Goal: Task Accomplishment & Management: Complete application form

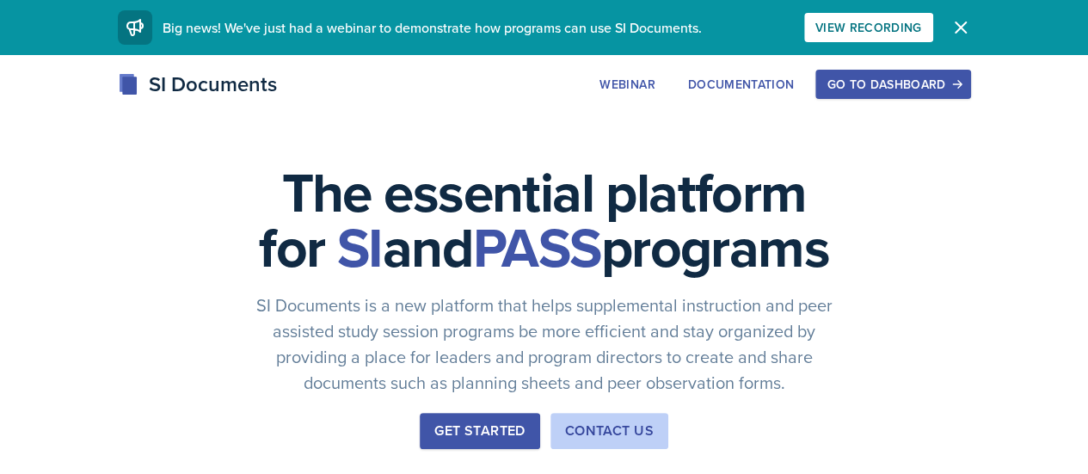
click at [954, 84] on div "Go to Dashboard" at bounding box center [892, 84] width 132 height 14
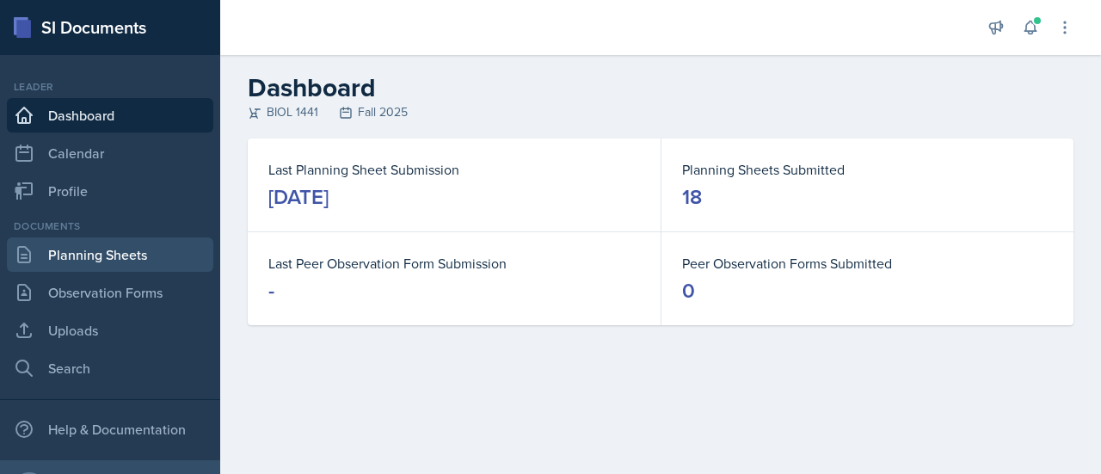
click at [131, 249] on link "Planning Sheets" at bounding box center [110, 254] width 206 height 34
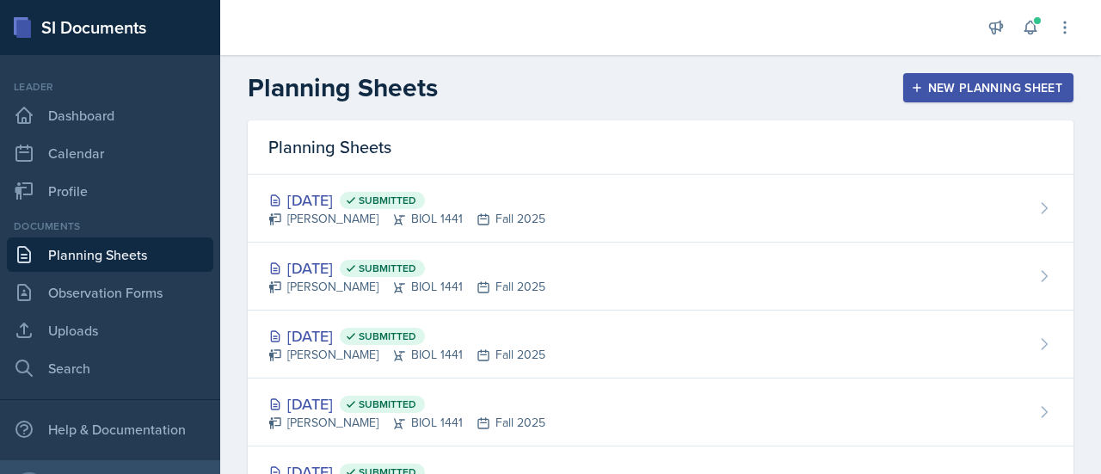
click at [927, 85] on div "New Planning Sheet" at bounding box center [988, 88] width 148 height 14
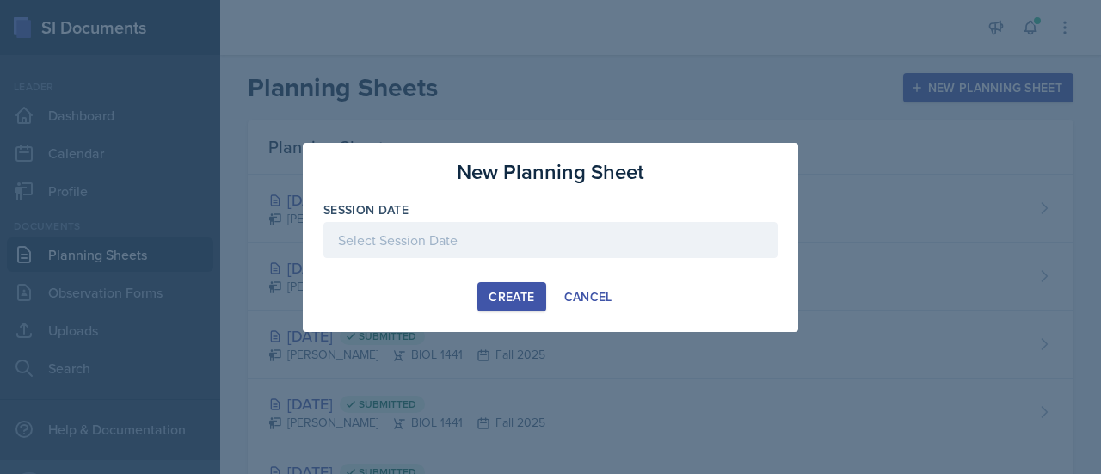
click at [537, 242] on div at bounding box center [550, 240] width 454 height 36
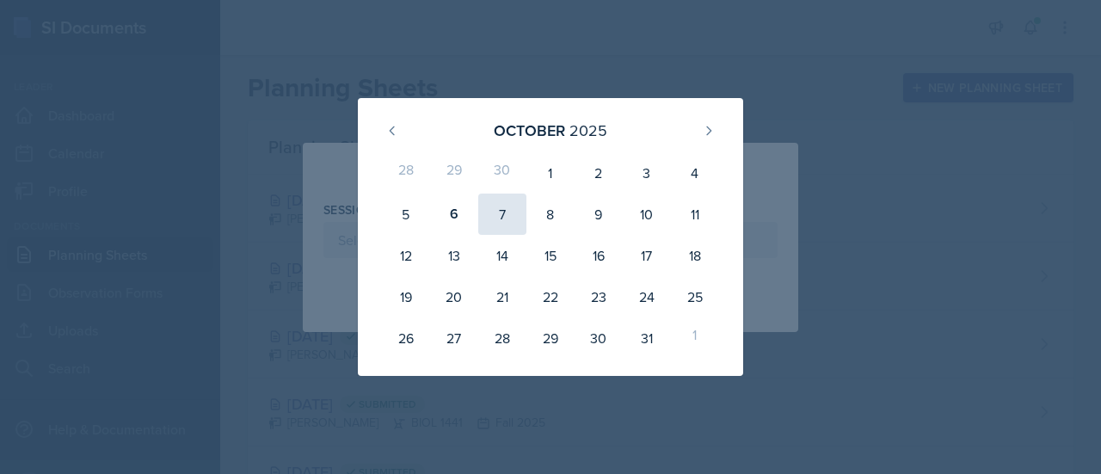
click at [497, 206] on div "7" at bounding box center [502, 213] width 48 height 41
type input "[DATE]"
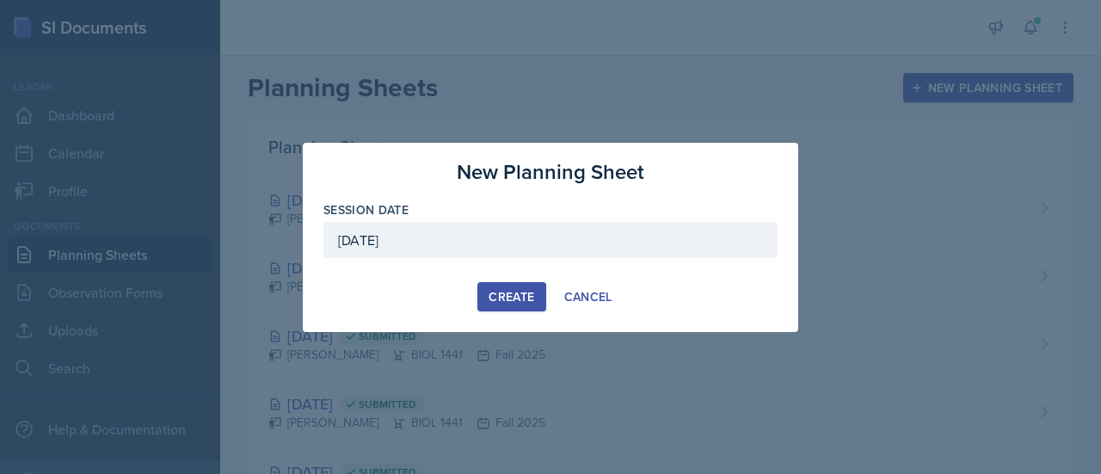
click at [509, 292] on div "Create" at bounding box center [511, 297] width 46 height 14
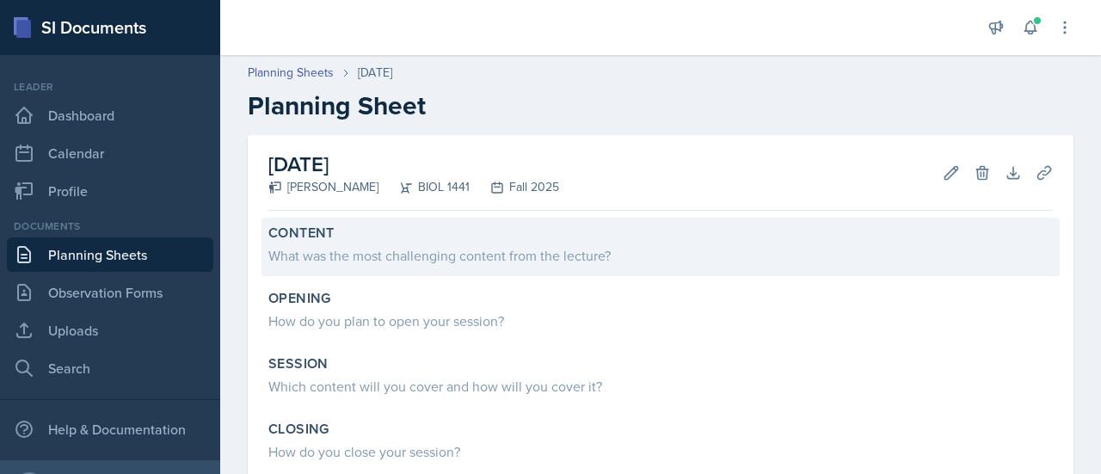
click at [468, 235] on div "Content" at bounding box center [660, 232] width 784 height 17
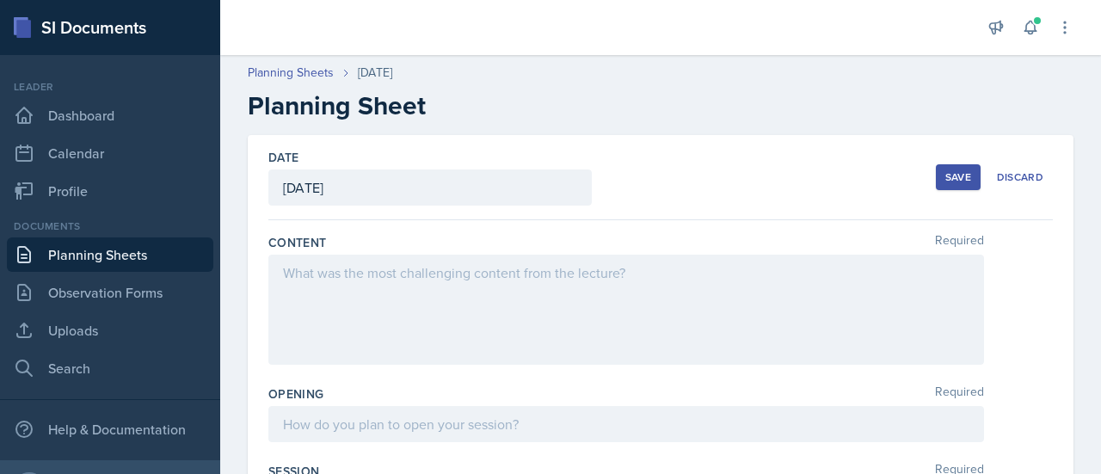
click at [391, 300] on div at bounding box center [625, 310] width 715 height 110
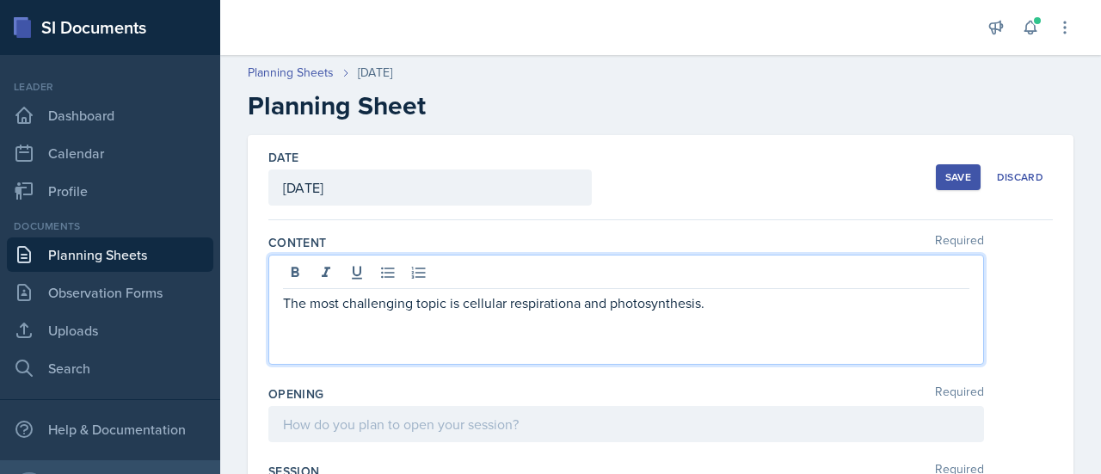
click at [580, 304] on p "The most challenging topic is cellular respirationa and photosynthesis." at bounding box center [626, 302] width 686 height 21
click at [731, 300] on p "The most challenging topic is cellular respiration and photosynthesis." at bounding box center [626, 302] width 686 height 21
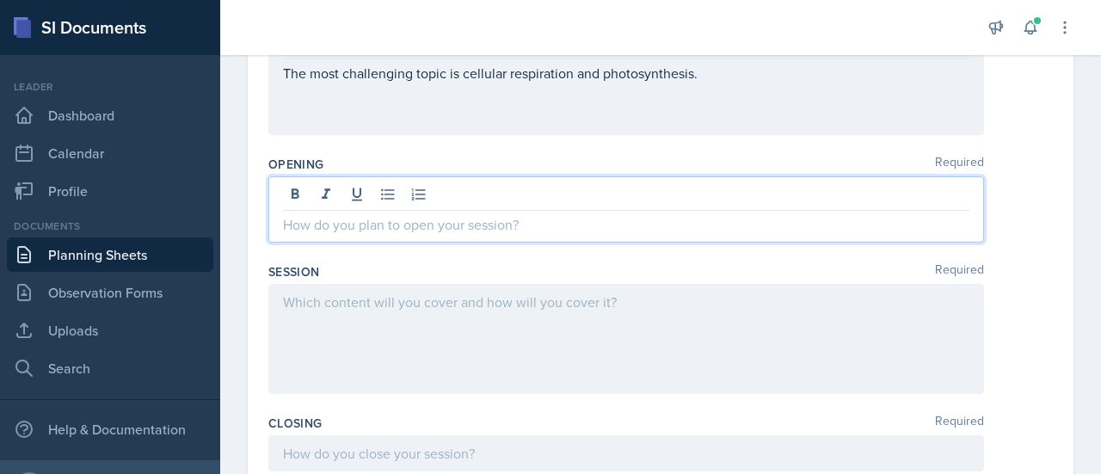
scroll to position [260, 0]
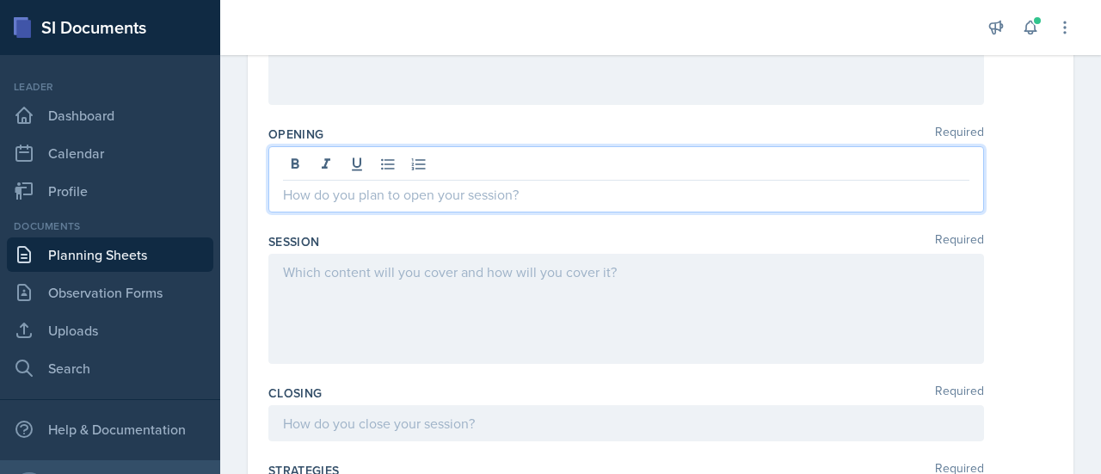
click at [476, 198] on p at bounding box center [626, 194] width 686 height 21
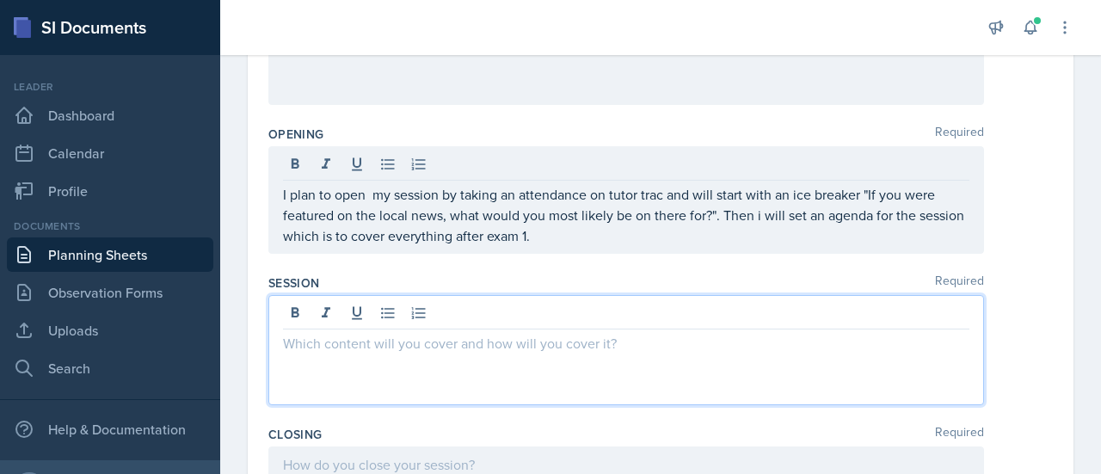
click at [599, 320] on div at bounding box center [625, 350] width 715 height 110
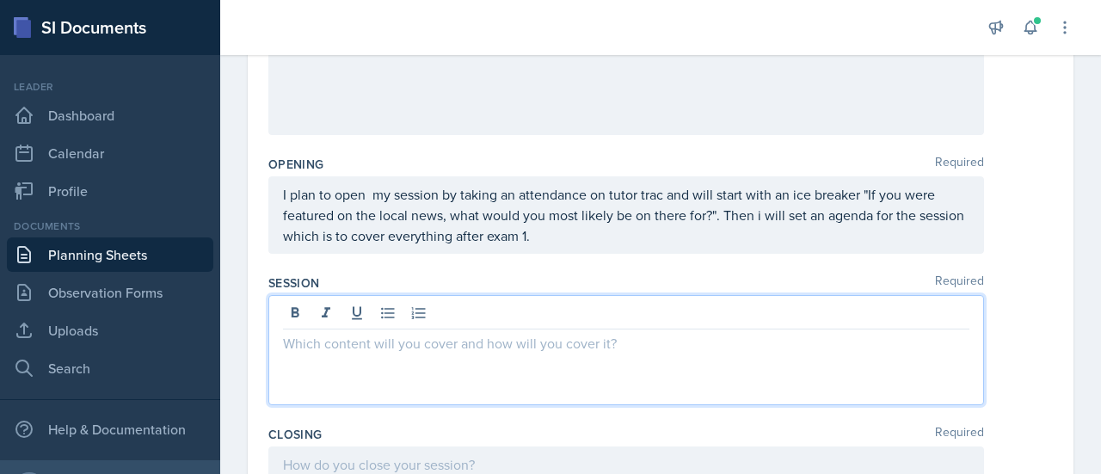
scroll to position [259, 0]
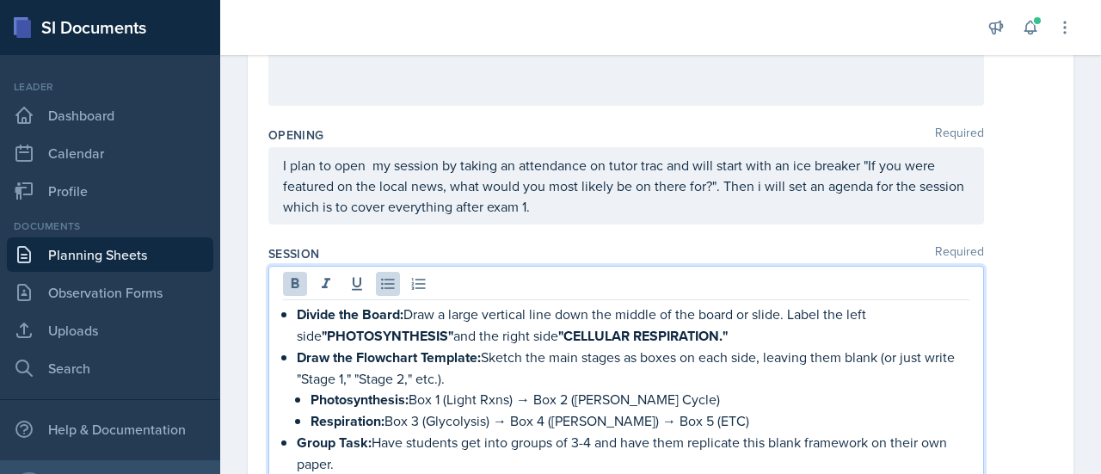
click at [299, 308] on strong "Divide the Board:" at bounding box center [350, 314] width 107 height 20
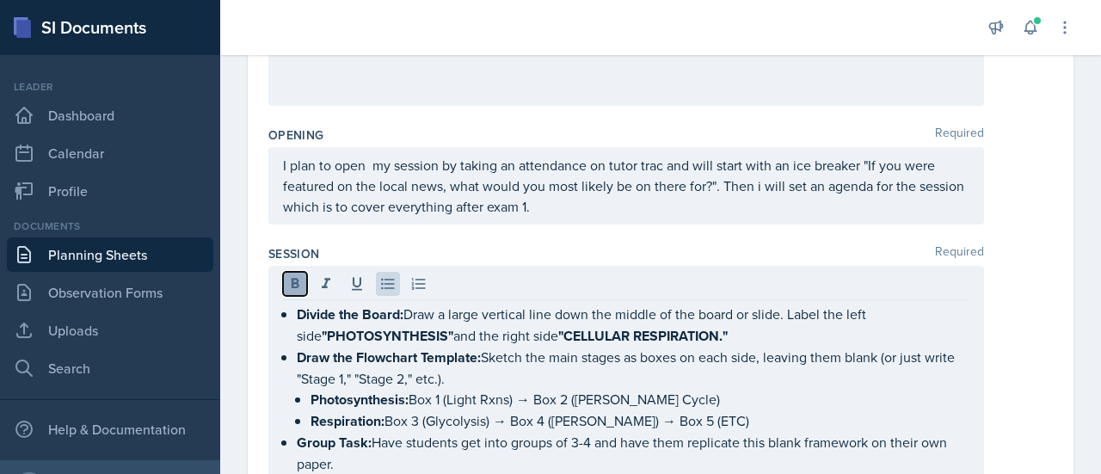
click at [288, 282] on icon at bounding box center [294, 283] width 17 height 17
click at [384, 285] on icon at bounding box center [387, 283] width 17 height 17
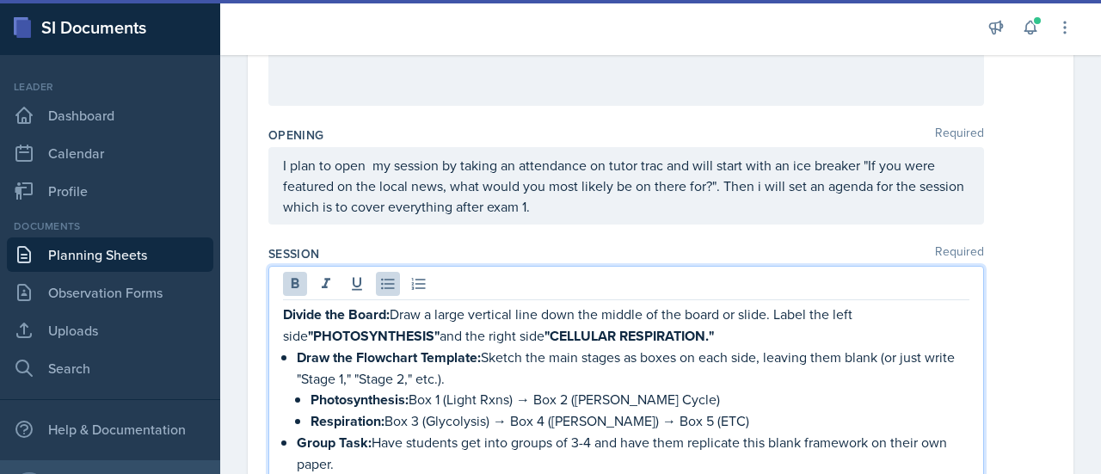
click at [297, 360] on li "Draw the Flowchart Template: Sketch the main stages as boxes on each side, leav…" at bounding box center [633, 389] width 672 height 85
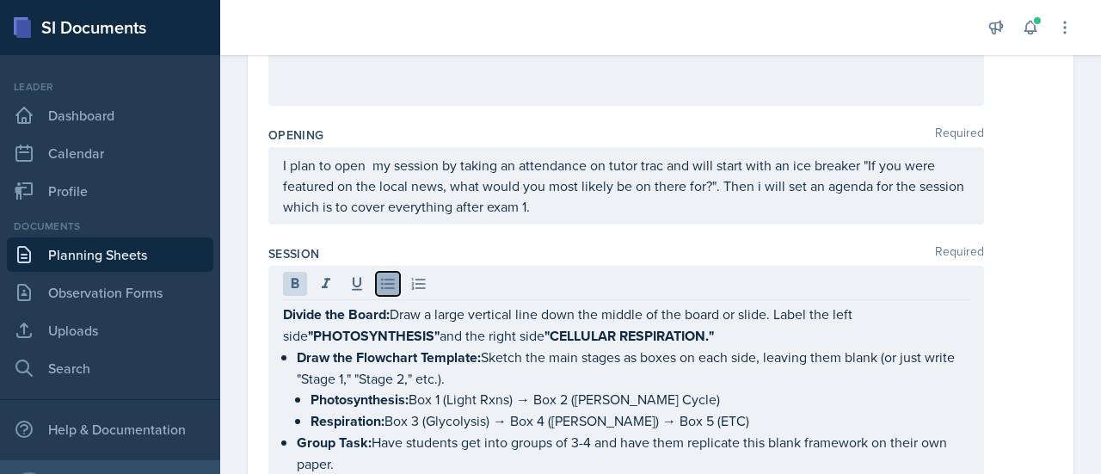
click at [390, 275] on icon at bounding box center [387, 283] width 17 height 17
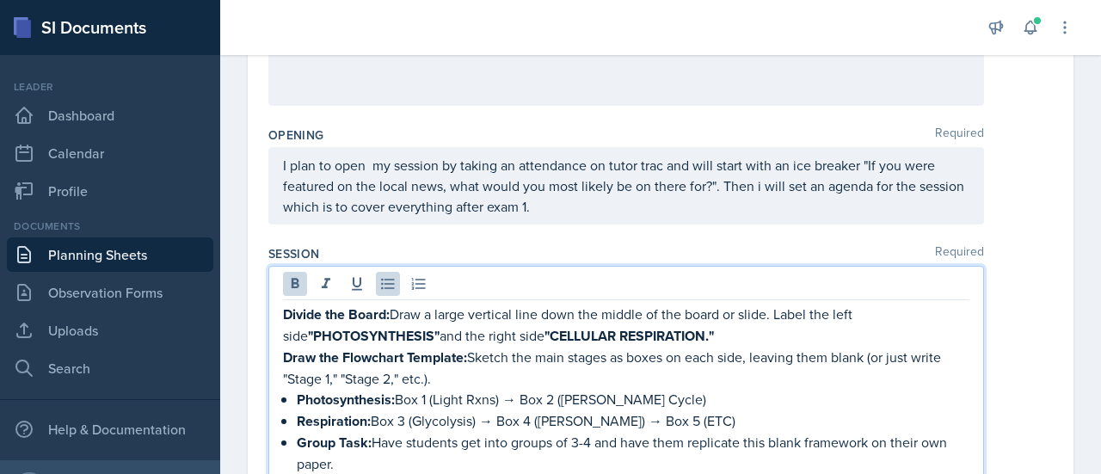
click at [291, 404] on div "Divide the Board: Draw a large vertical line down the middle of the board or sl…" at bounding box center [626, 389] width 686 height 170
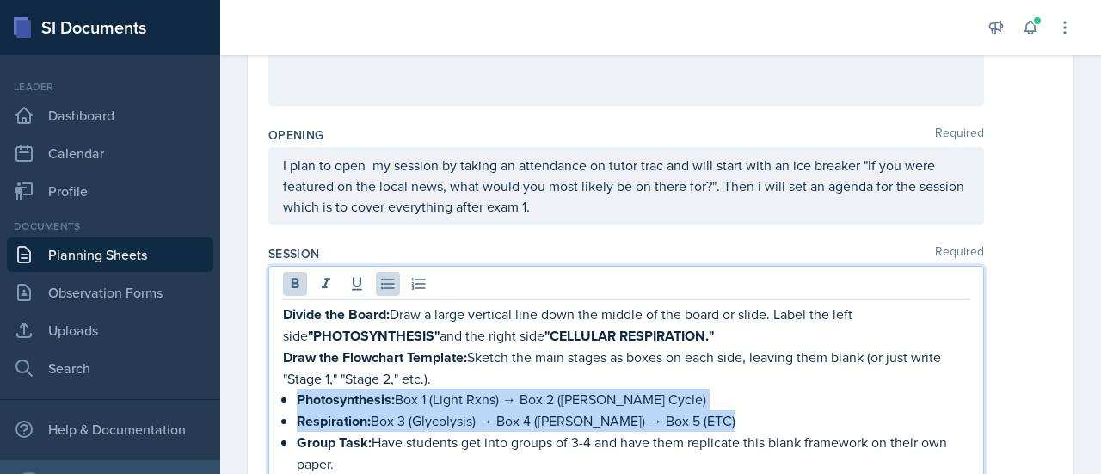
drag, startPoint x: 291, startPoint y: 434, endPoint x: 273, endPoint y: 397, distance: 41.2
click at [273, 397] on div "Divide the Board: Draw a large vertical line down the middle of the board or sl…" at bounding box center [625, 374] width 715 height 216
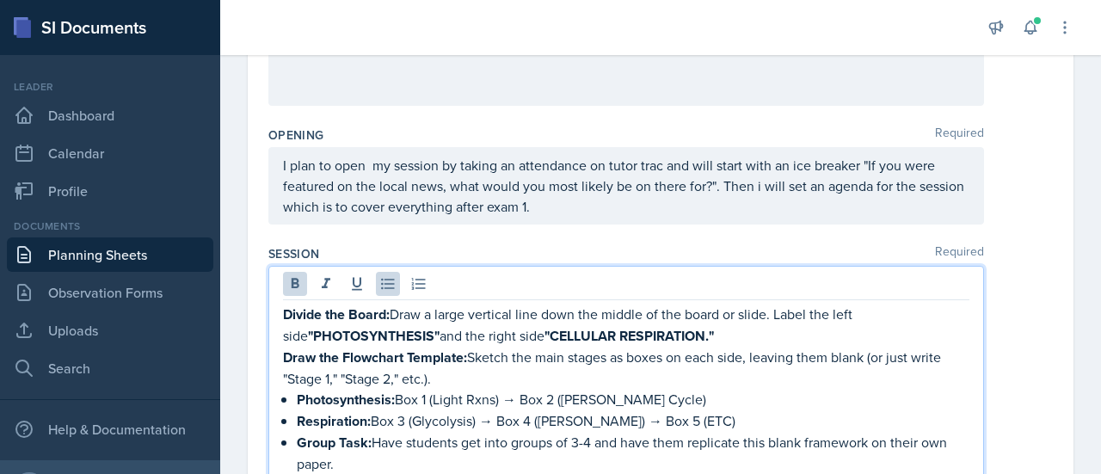
click at [474, 366] on p "Draw the Flowchart Template: Sketch the main stages as boxes on each side, leav…" at bounding box center [626, 368] width 686 height 42
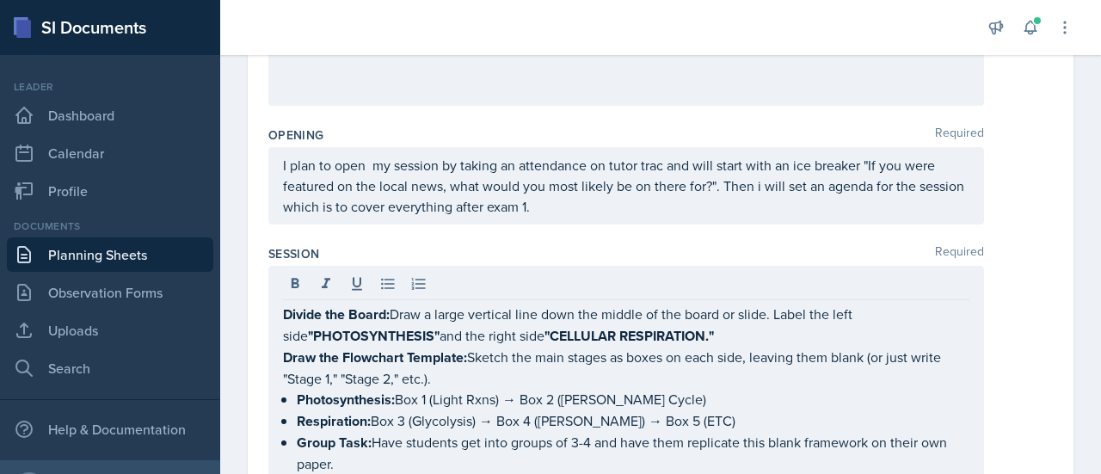
click at [279, 310] on div "Divide the Board: Draw a large vertical line down the middle of the board or sl…" at bounding box center [625, 374] width 715 height 216
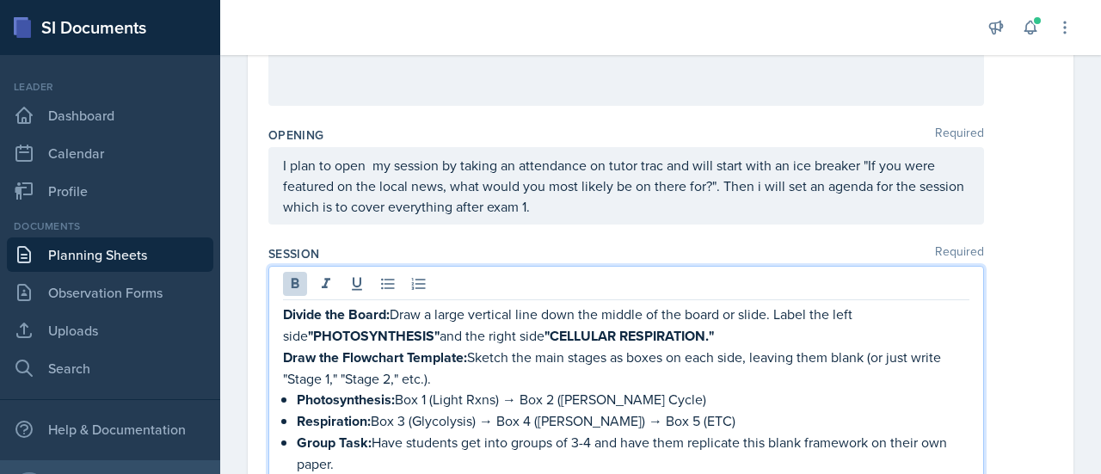
click at [304, 307] on strong "Divide the Board:" at bounding box center [336, 314] width 107 height 20
click at [427, 312] on p "I will Divide the Board: Draw a large vertical line down the middle of the boar…" at bounding box center [626, 325] width 686 height 43
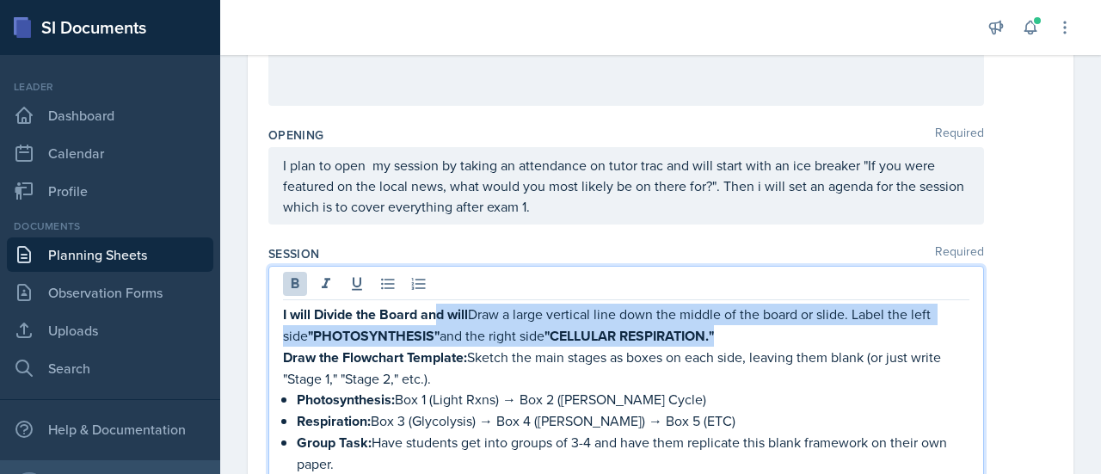
drag, startPoint x: 431, startPoint y: 310, endPoint x: 733, endPoint y: 338, distance: 303.1
click at [733, 338] on p "I will Divide the Board and will Draw a large vertical line down the middle of …" at bounding box center [626, 325] width 686 height 43
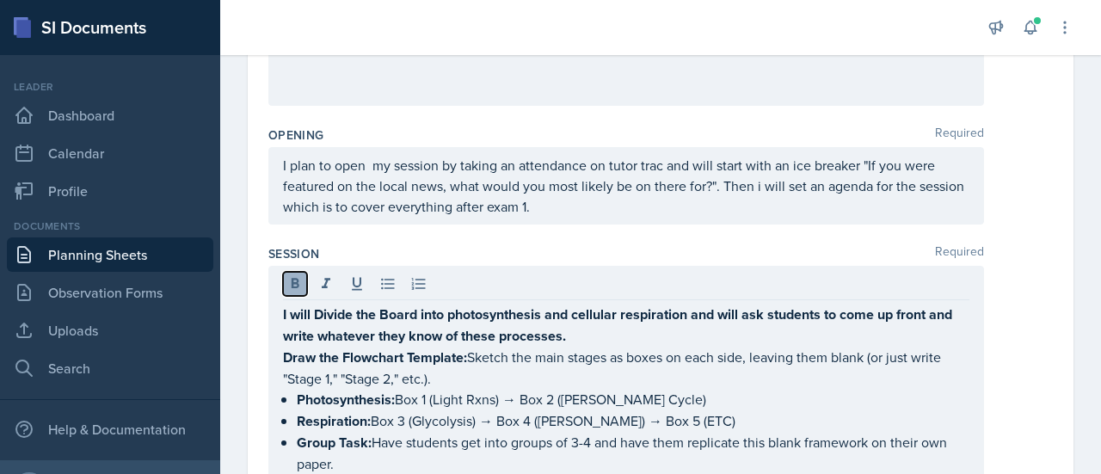
click at [297, 275] on icon at bounding box center [294, 283] width 17 height 17
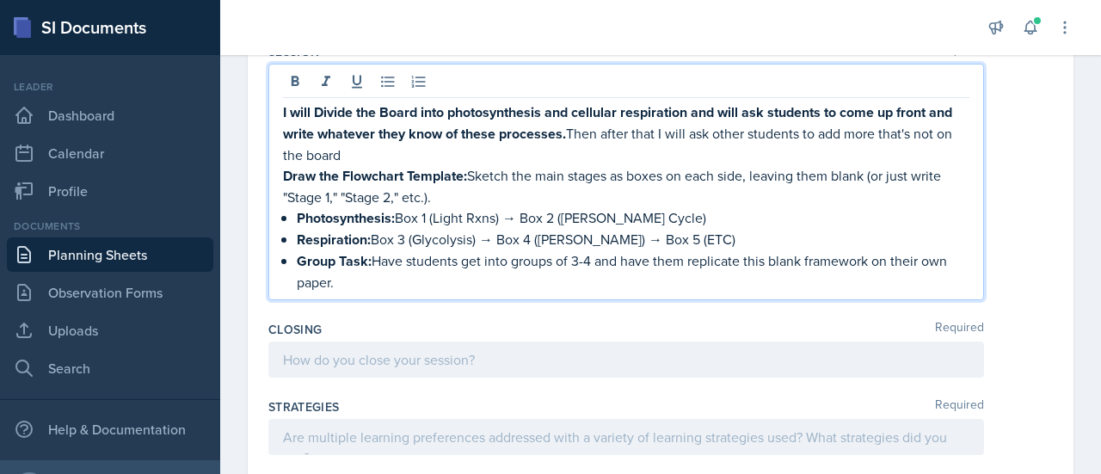
scroll to position [464, 0]
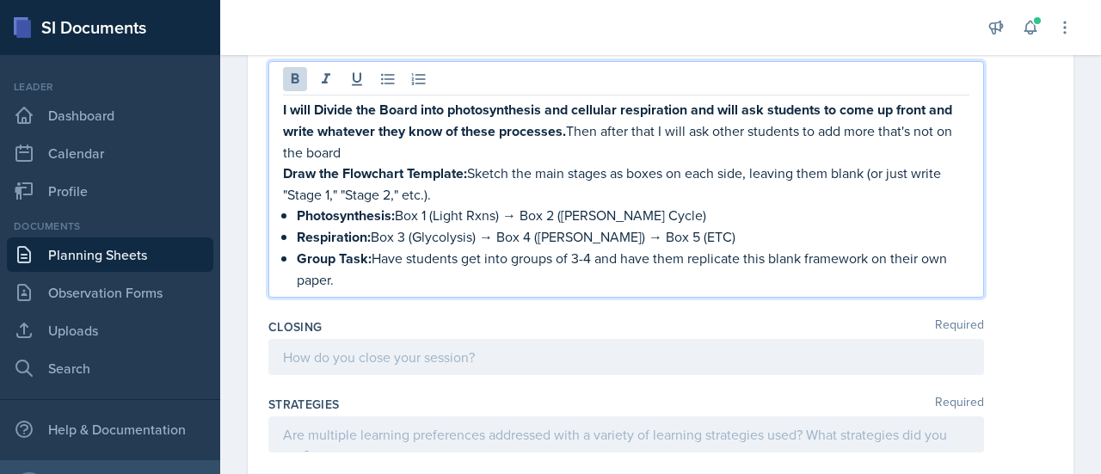
drag, startPoint x: 342, startPoint y: 276, endPoint x: 267, endPoint y: 171, distance: 129.4
click at [267, 171] on div "Date [DATE] [DATE] 28 29 30 1 2 3 4 5 6 7 8 9 10 11 12 13 14 15 16 17 18 19 20 …" at bounding box center [661, 287] width 826 height 1231
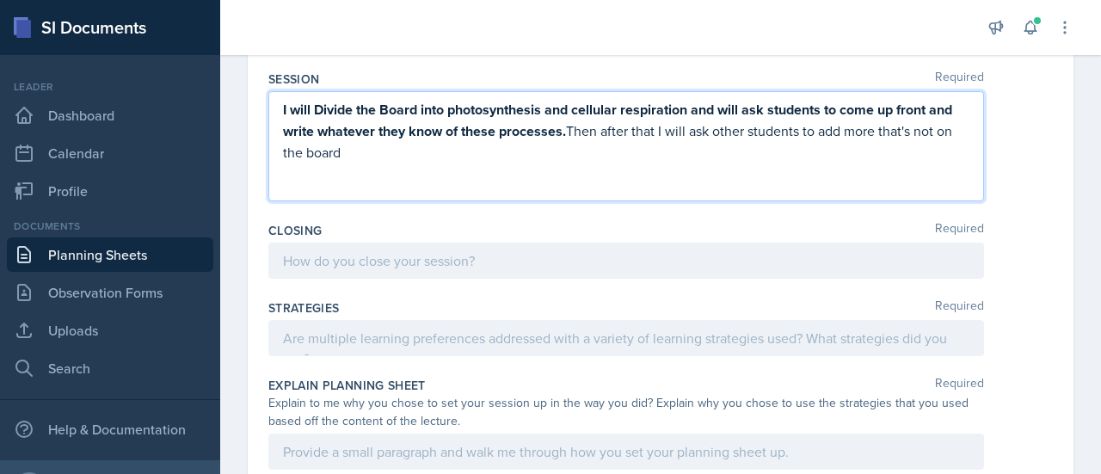
click at [404, 138] on p "I will Divide the Board into photosynthesis and cellular respiration and will a…" at bounding box center [626, 131] width 686 height 64
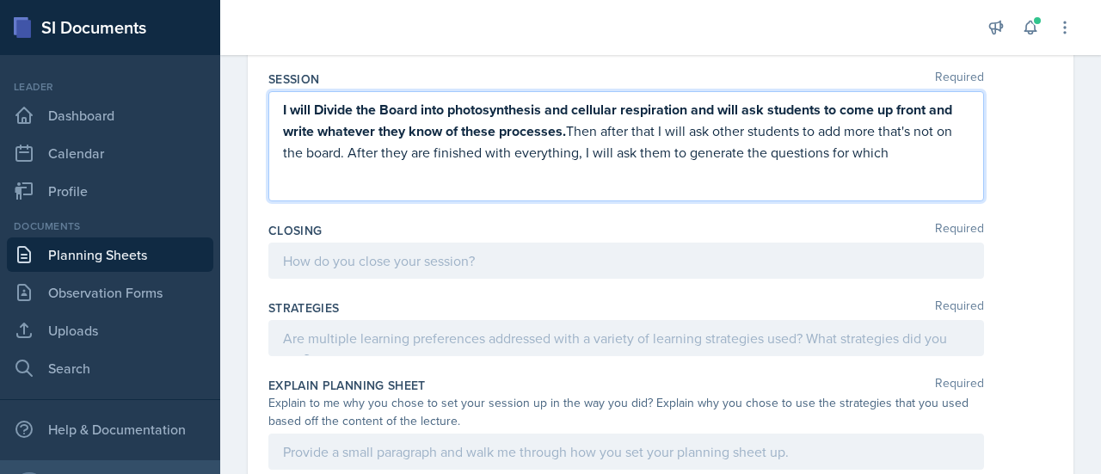
click at [807, 152] on p "I will Divide the Board into photosynthesis and cellular respiration and will a…" at bounding box center [626, 131] width 686 height 64
click at [445, 161] on p "I will Divide the Board into photosynthesis and cellular respiration and will a…" at bounding box center [626, 131] width 686 height 64
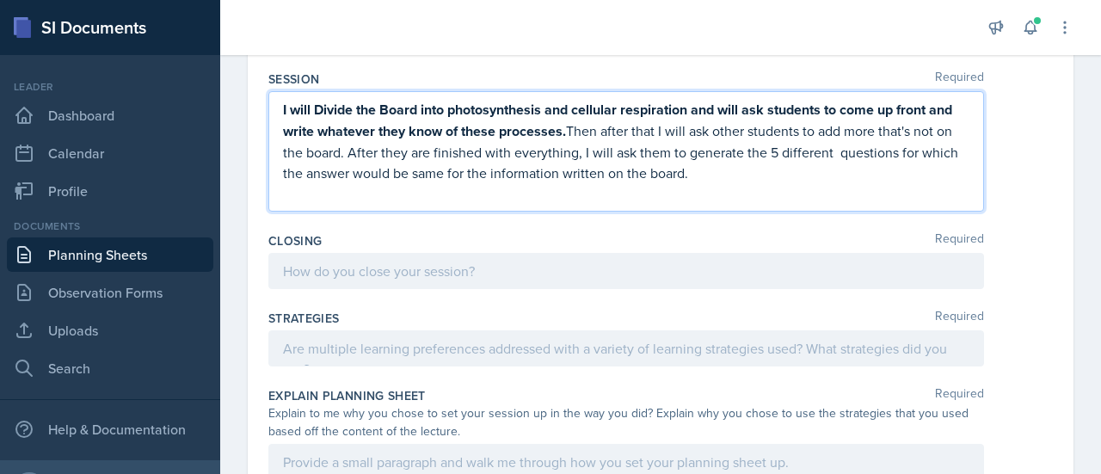
drag, startPoint x: 595, startPoint y: 135, endPoint x: 229, endPoint y: 86, distance: 369.6
click at [229, 86] on div "Date [DATE] [DATE] 28 29 30 1 2 3 4 5 6 7 8 9 10 11 12 13 14 15 16 17 18 19 20 …" at bounding box center [660, 280] width 881 height 1157
click at [434, 130] on strong "I will Divide the Board into photosynthesis and cellular respiration and will a…" at bounding box center [619, 120] width 672 height 41
click at [464, 183] on p at bounding box center [626, 193] width 686 height 21
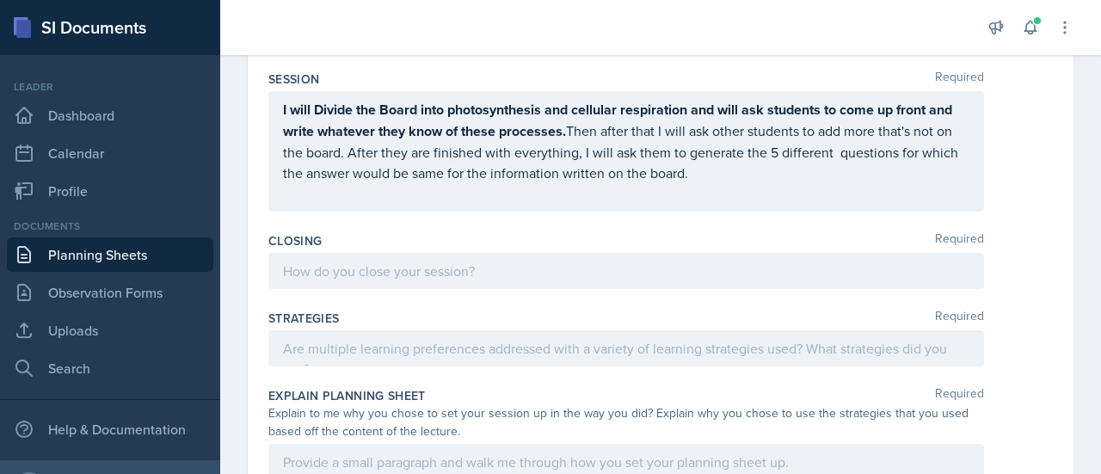
click at [497, 210] on div "Session Required I will Divide the Board into photosynthesis and cellular respi…" at bounding box center [660, 145] width 784 height 162
click at [509, 206] on div "I will Divide the Board into photosynthesis and cellular respiration and will a…" at bounding box center [625, 151] width 715 height 120
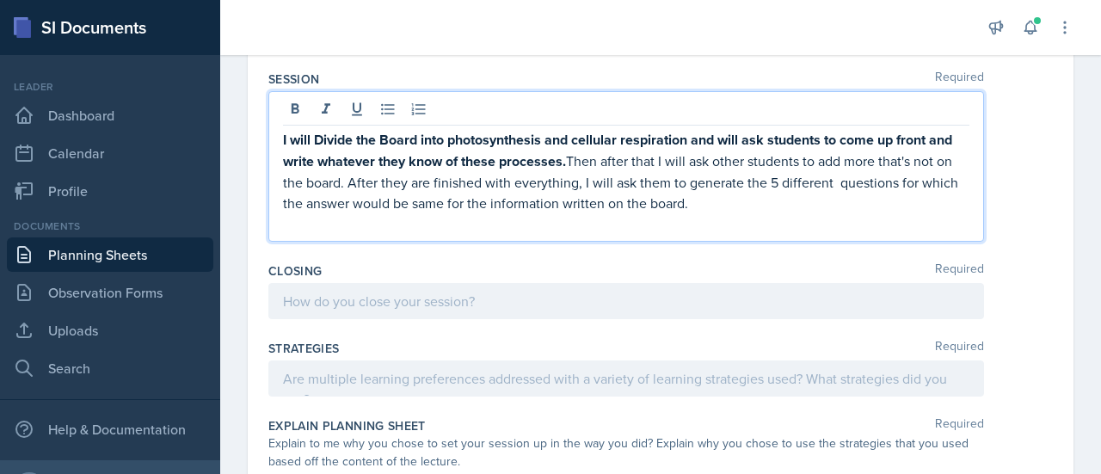
scroll to position [464, 0]
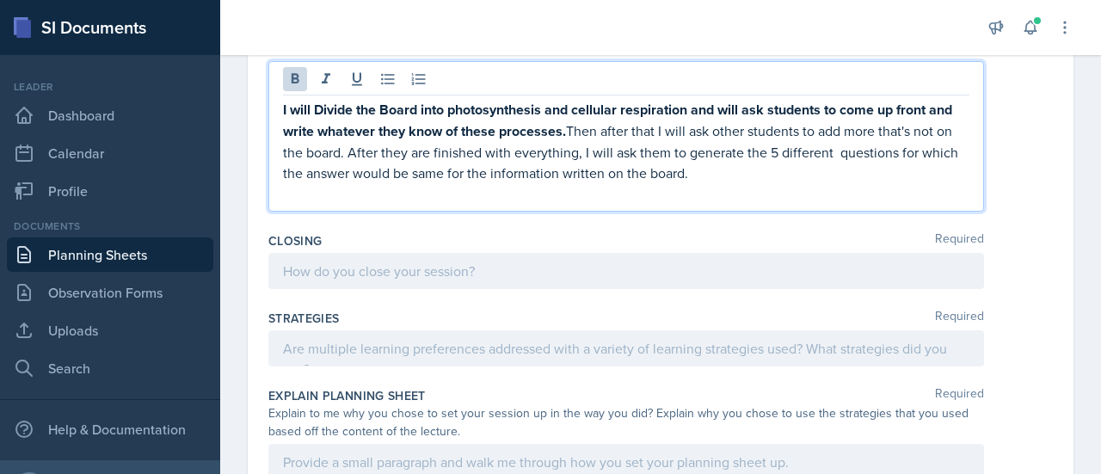
drag, startPoint x: 592, startPoint y: 125, endPoint x: 263, endPoint y: 89, distance: 331.2
click at [263, 89] on div "Date [DATE] [DATE] 28 29 30 1 2 3 4 5 6 7 8 9 10 11 12 13 14 15 16 17 18 19 20 …" at bounding box center [661, 244] width 826 height 1145
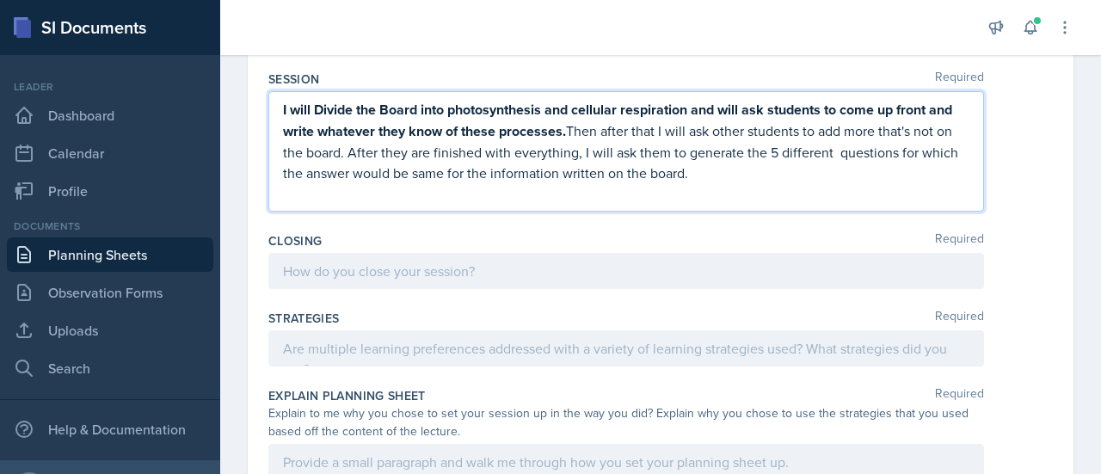
click at [300, 111] on strong "I will Divide the Board into photosynthesis and cellular respiration and will a…" at bounding box center [619, 120] width 672 height 41
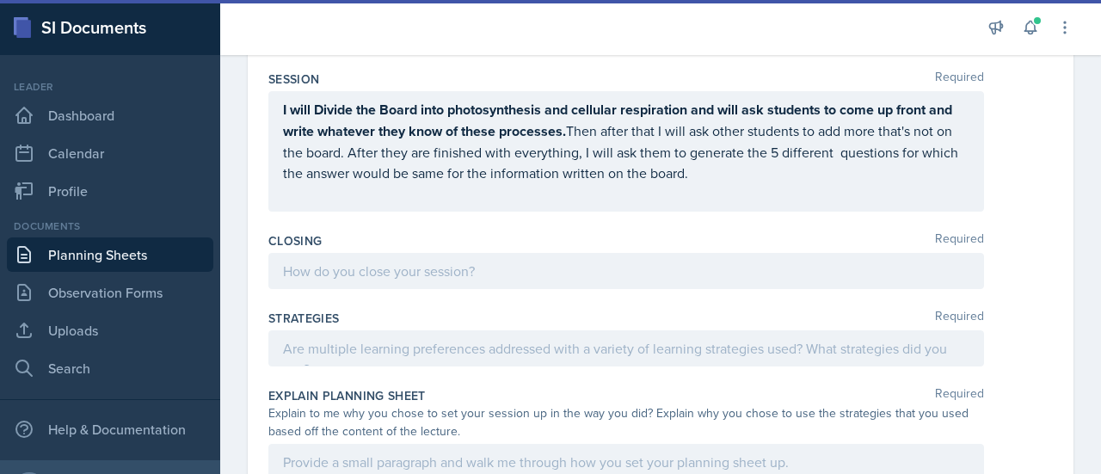
drag, startPoint x: 278, startPoint y: 106, endPoint x: 380, endPoint y: 108, distance: 102.4
click at [380, 108] on div "I will Divide the Board into photosynthesis and cellular respiration and will a…" at bounding box center [625, 151] width 715 height 120
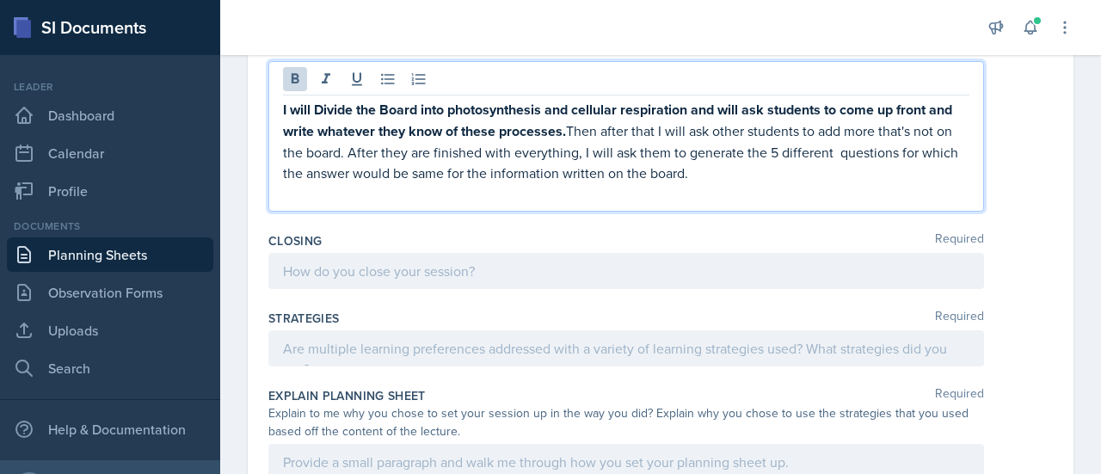
drag, startPoint x: 287, startPoint y: 101, endPoint x: 592, endPoint y: 133, distance: 307.0
click at [592, 133] on strong "I will Divide the Board into photosynthesis and cellular respiration and will a…" at bounding box center [619, 120] width 672 height 41
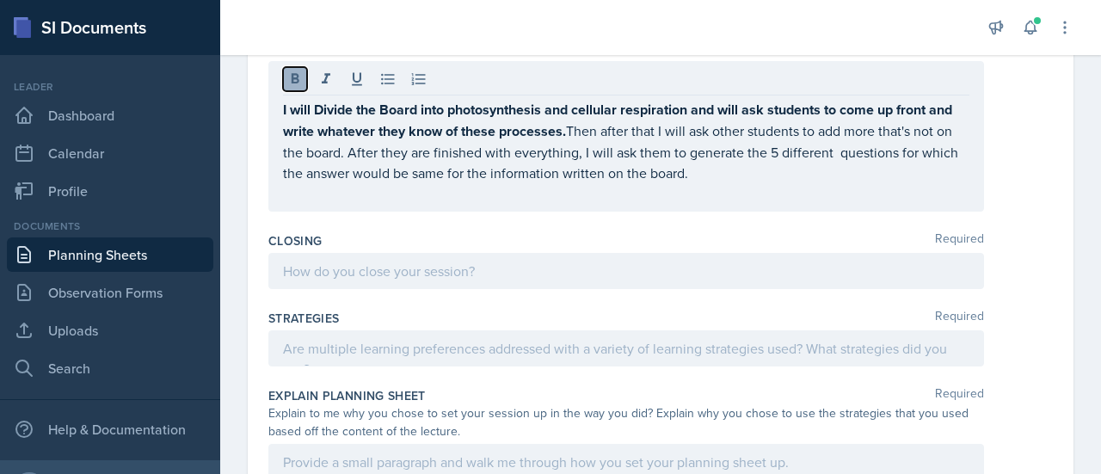
click at [294, 73] on icon at bounding box center [296, 78] width 8 height 10
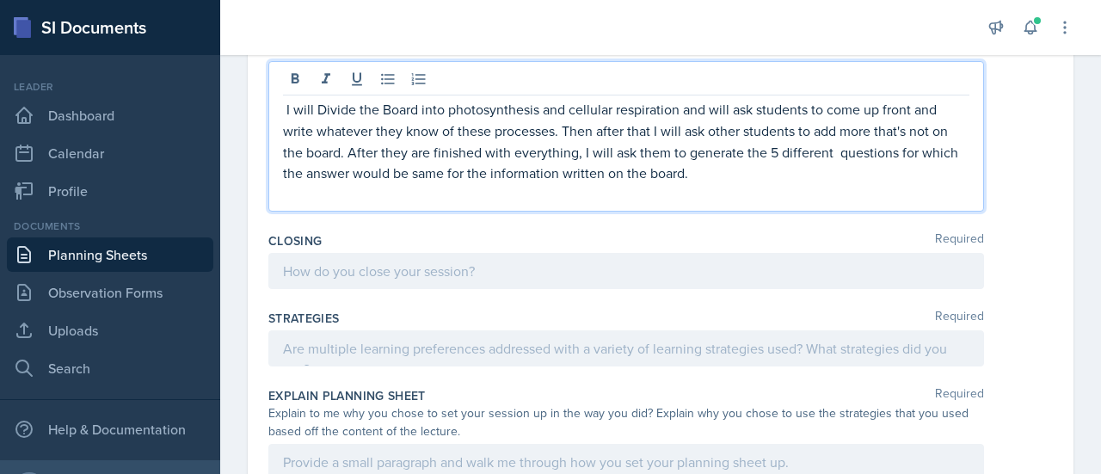
click at [679, 183] on p at bounding box center [626, 193] width 686 height 21
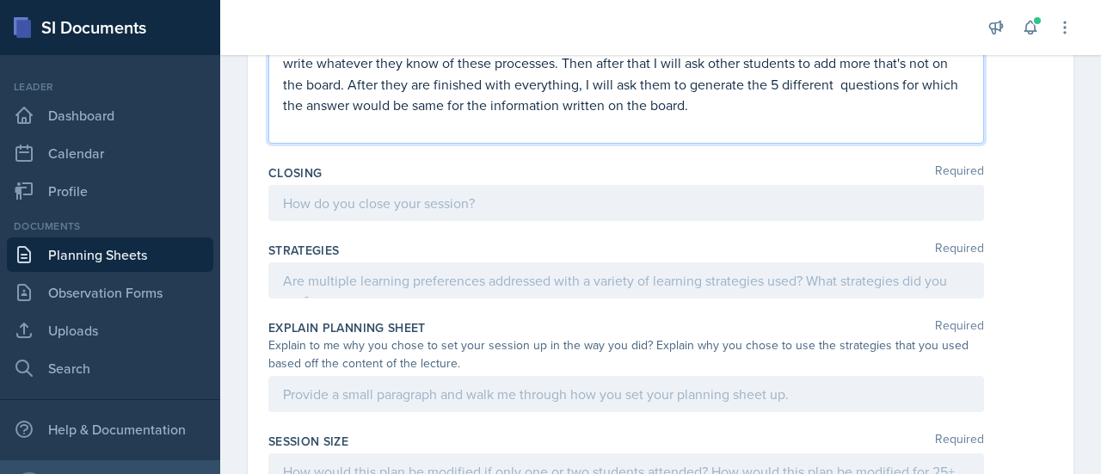
scroll to position [532, 0]
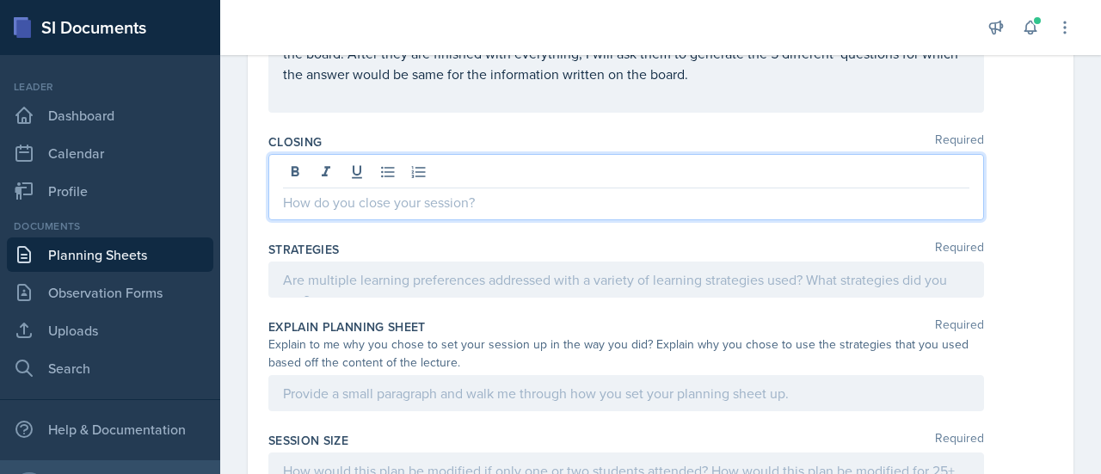
click at [402, 193] on p at bounding box center [626, 202] width 686 height 21
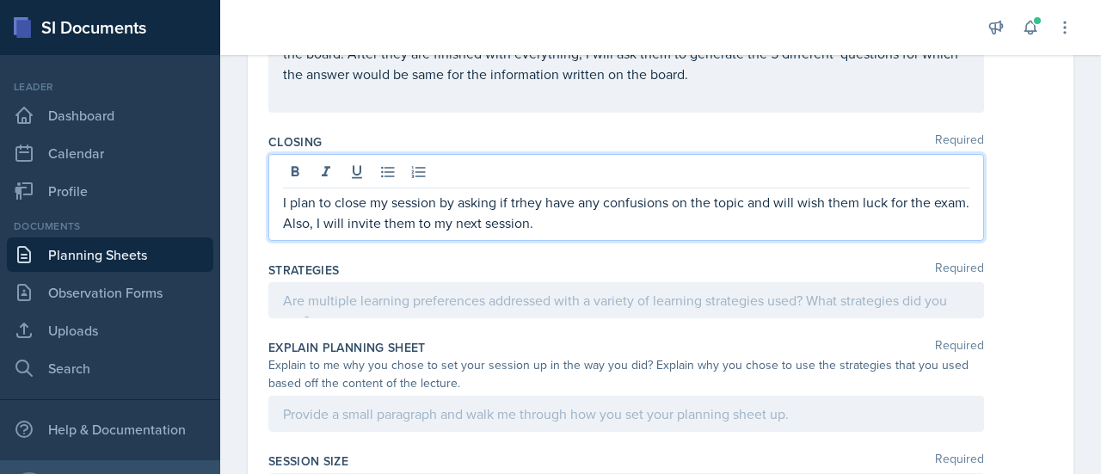
click at [525, 203] on p "I plan to close my session by asking if trhey have any confusions on the topic …" at bounding box center [626, 212] width 686 height 41
click at [581, 224] on p "I plan to close my session by asking if they have any confusions on the topic a…" at bounding box center [626, 212] width 686 height 41
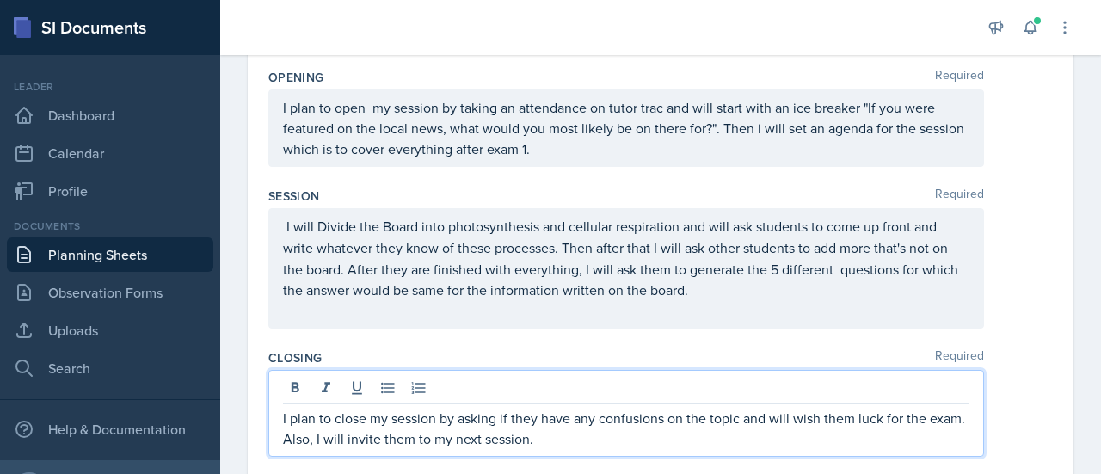
scroll to position [312, 0]
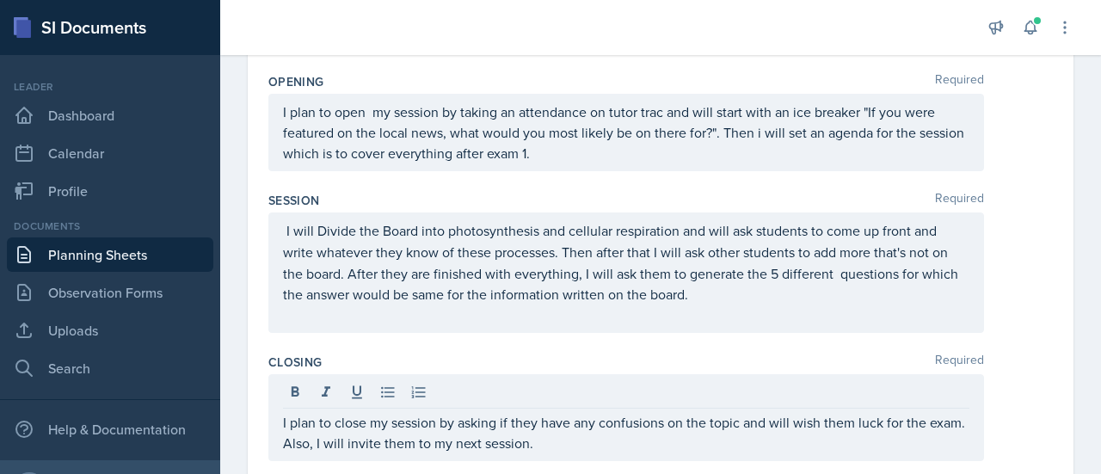
drag, startPoint x: 281, startPoint y: 226, endPoint x: 695, endPoint y: 297, distance: 419.6
click at [695, 297] on div "I will Divide the Board into photosynthesis and cellular respiration and will a…" at bounding box center [625, 272] width 715 height 120
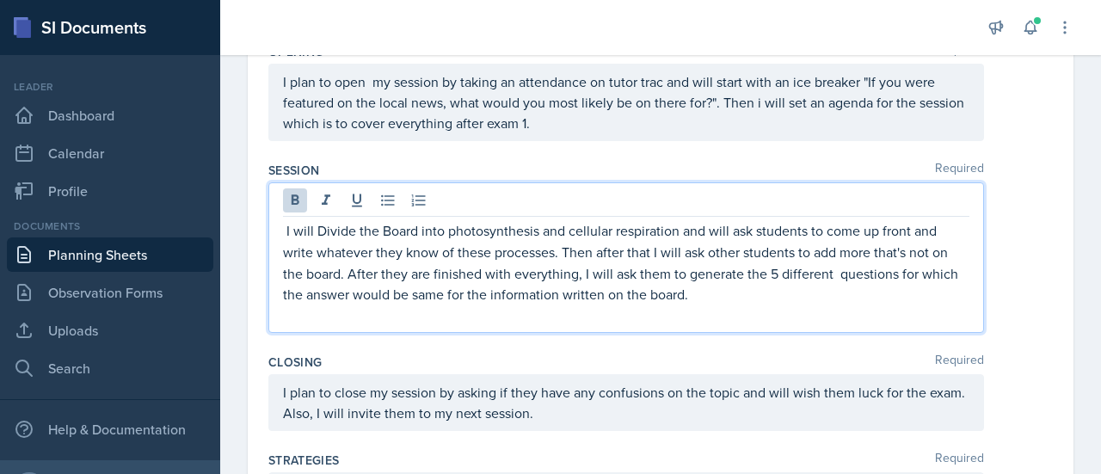
drag, startPoint x: 695, startPoint y: 297, endPoint x: 248, endPoint y: 193, distance: 458.9
click at [248, 193] on div "Date [DATE] [DATE] 28 29 30 1 2 3 4 5 6 7 8 9 10 11 12 13 14 15 16 17 18 19 20 …" at bounding box center [661, 376] width 826 height 1166
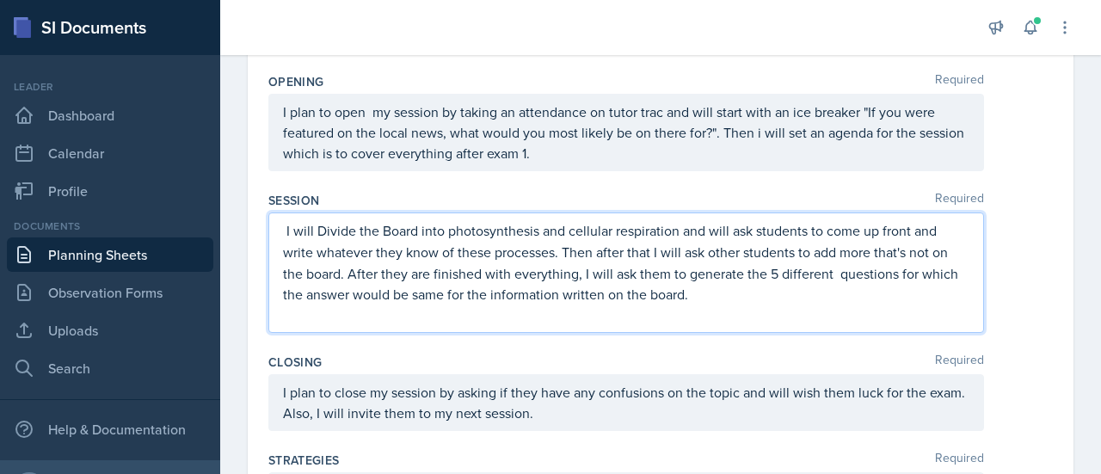
copy p "I will Divide the Board into photosynthesis and cellular respiration and will a…"
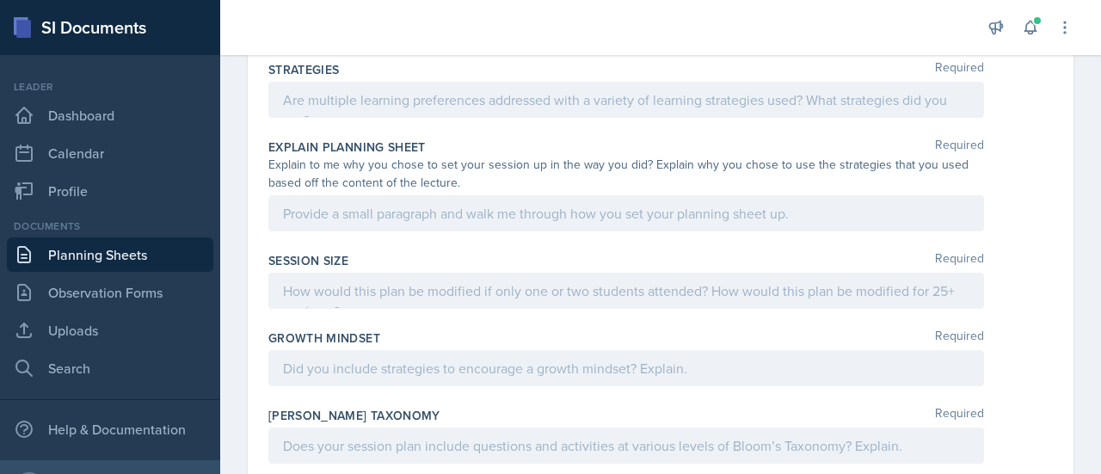
scroll to position [734, 0]
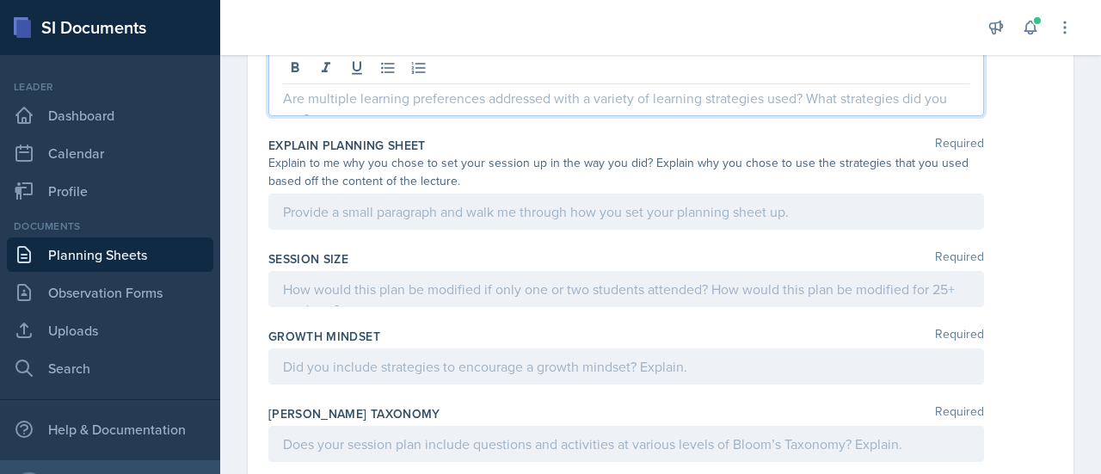
click at [353, 91] on p at bounding box center [626, 98] width 686 height 21
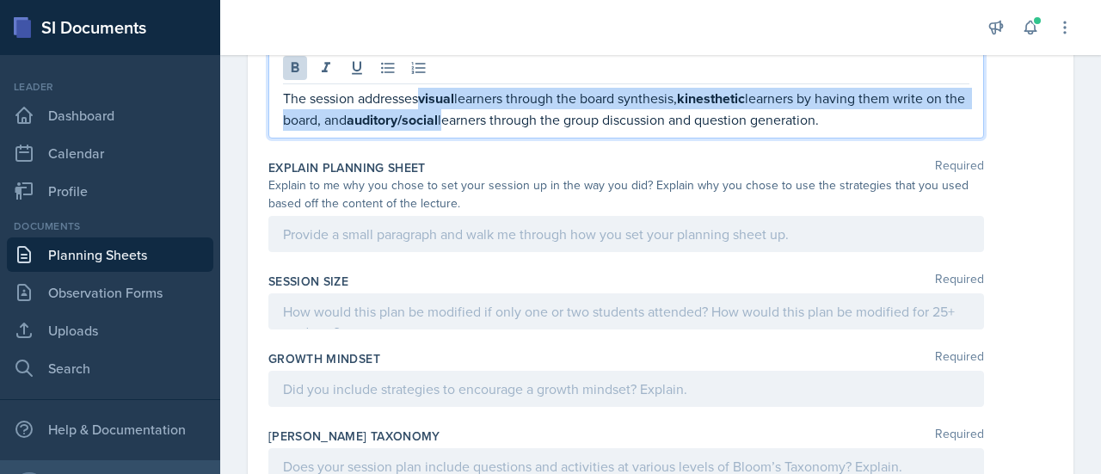
drag, startPoint x: 423, startPoint y: 90, endPoint x: 489, endPoint y: 130, distance: 77.1
click at [489, 130] on div "The session addresses visual learners through the board synthesis, kinesthetic …" at bounding box center [625, 94] width 715 height 89
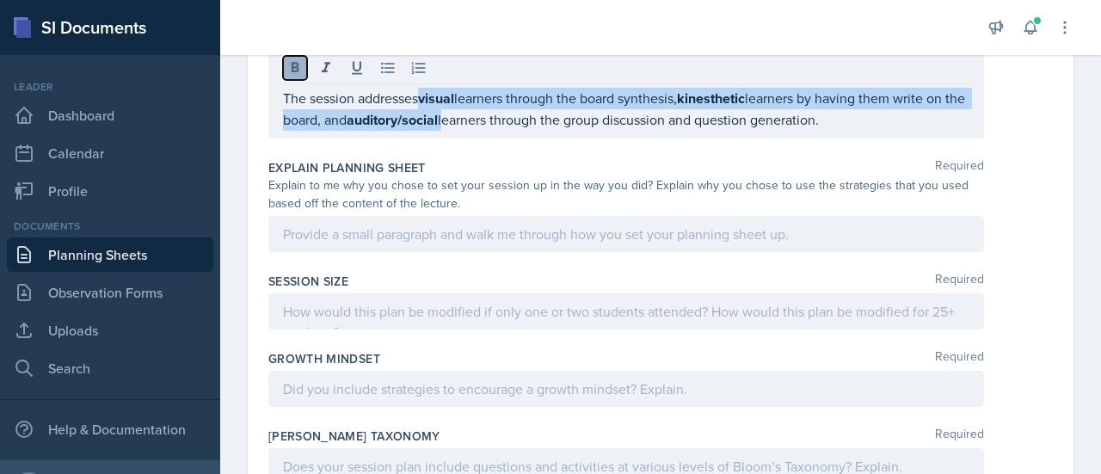
click at [298, 73] on button at bounding box center [295, 68] width 24 height 24
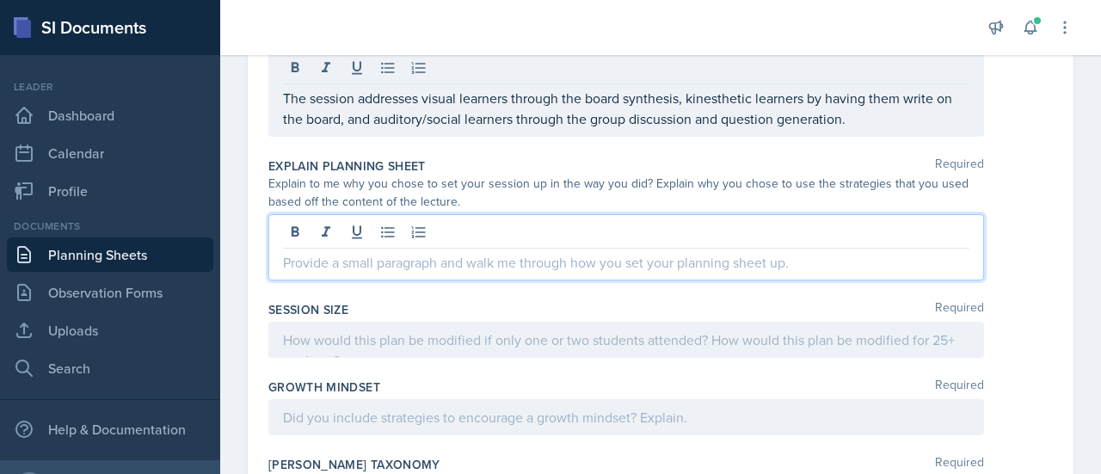
click at [420, 225] on div at bounding box center [625, 247] width 715 height 66
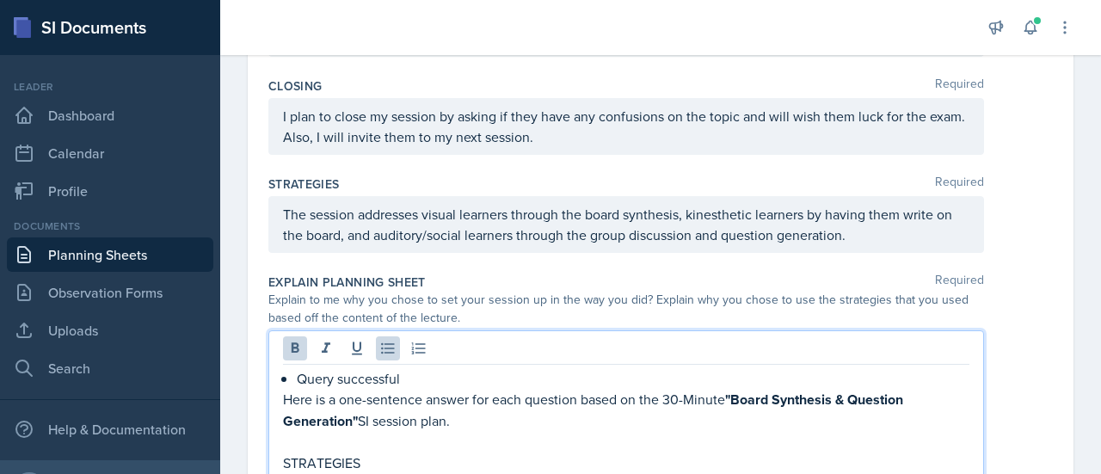
scroll to position [636, 0]
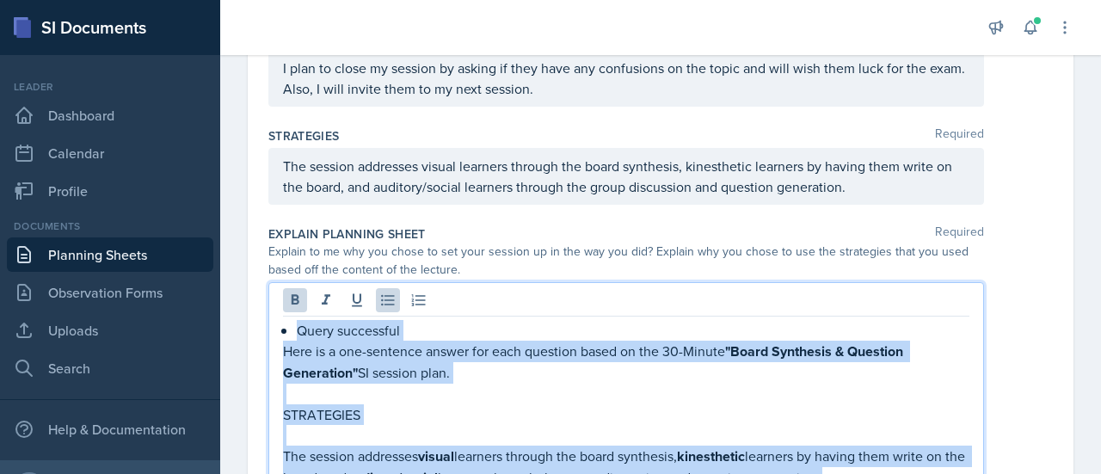
drag, startPoint x: 463, startPoint y: 138, endPoint x: 272, endPoint y: 326, distance: 267.6
click at [272, 326] on div "Query successful Here is a one-sentence answer for each question based on the 3…" at bounding box center [625, 441] width 715 height 319
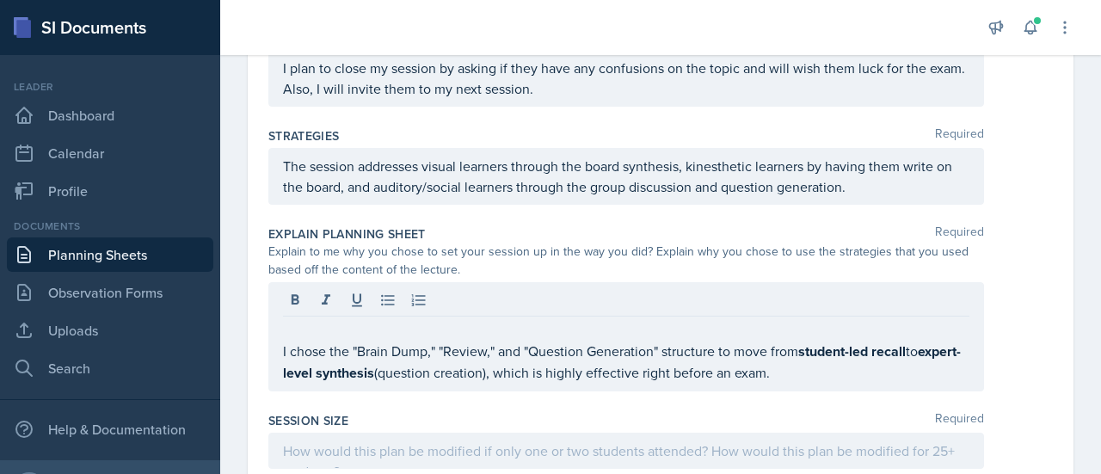
click at [278, 348] on div "I chose the "Brain Dump," "Review," and "Question Generation" structure to move…" at bounding box center [625, 336] width 715 height 109
click at [279, 348] on div "I chose the "Brain Dump," "Review," and "Question Generation" structure to move…" at bounding box center [625, 336] width 715 height 109
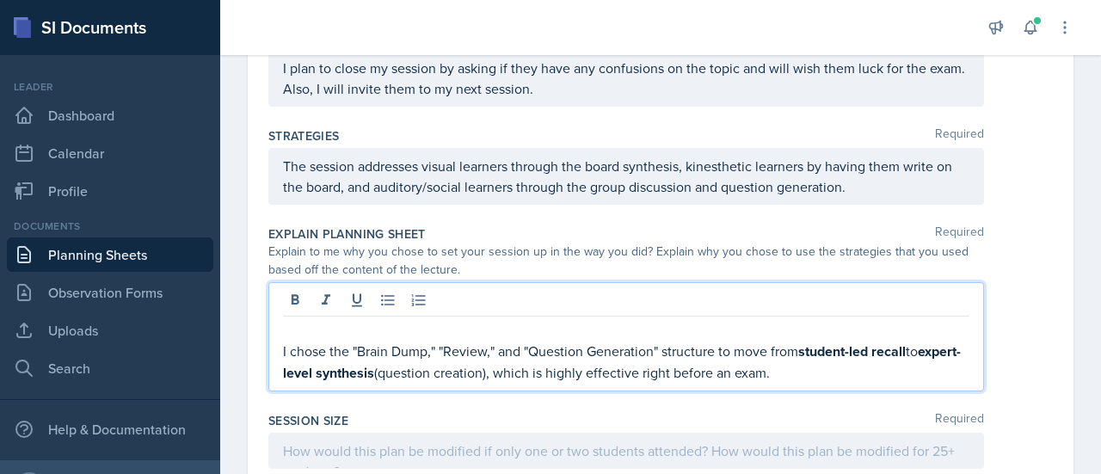
click at [285, 347] on p "I chose the "Brain Dump," "Review," and "Question Generation" structure to move…" at bounding box center [626, 362] width 686 height 43
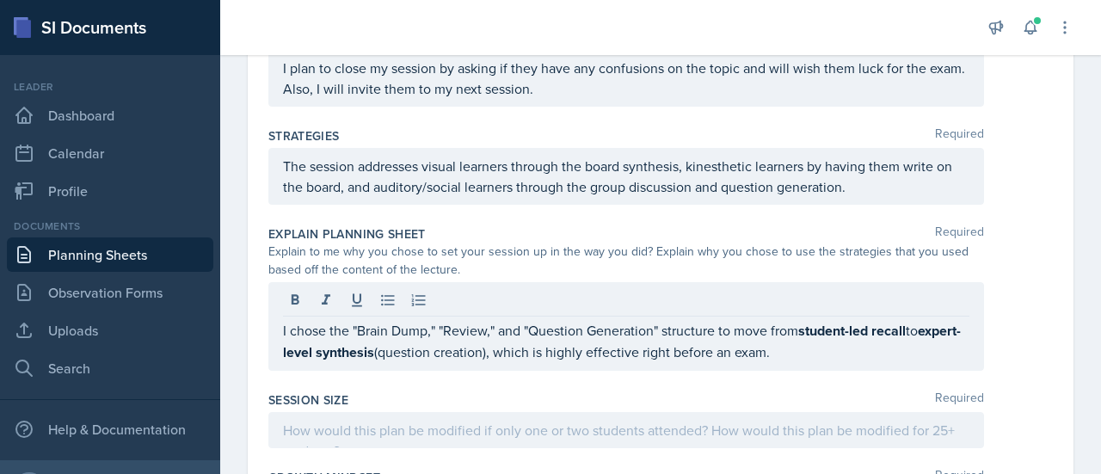
drag, startPoint x: 272, startPoint y: 322, endPoint x: 561, endPoint y: 356, distance: 291.0
click at [561, 356] on div "I chose the "Brain Dump," "Review," and "Question Generation" structure to move…" at bounding box center [625, 326] width 715 height 89
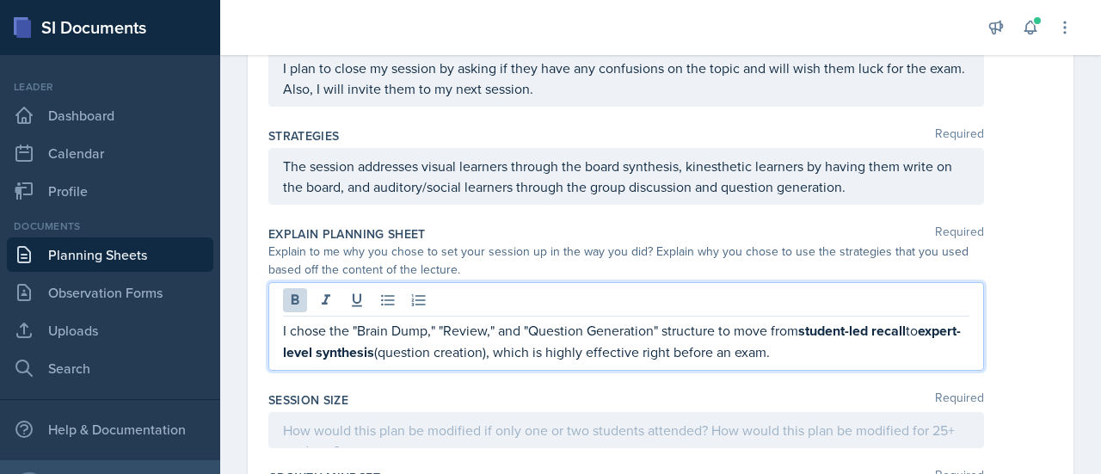
click at [418, 348] on p "I chose the "Brain Dump," "Review," and "Question Generation" structure to move…" at bounding box center [626, 341] width 686 height 43
drag, startPoint x: 875, startPoint y: 325, endPoint x: 852, endPoint y: 329, distance: 23.6
click at [852, 329] on strong "student-led recall" at bounding box center [851, 331] width 107 height 20
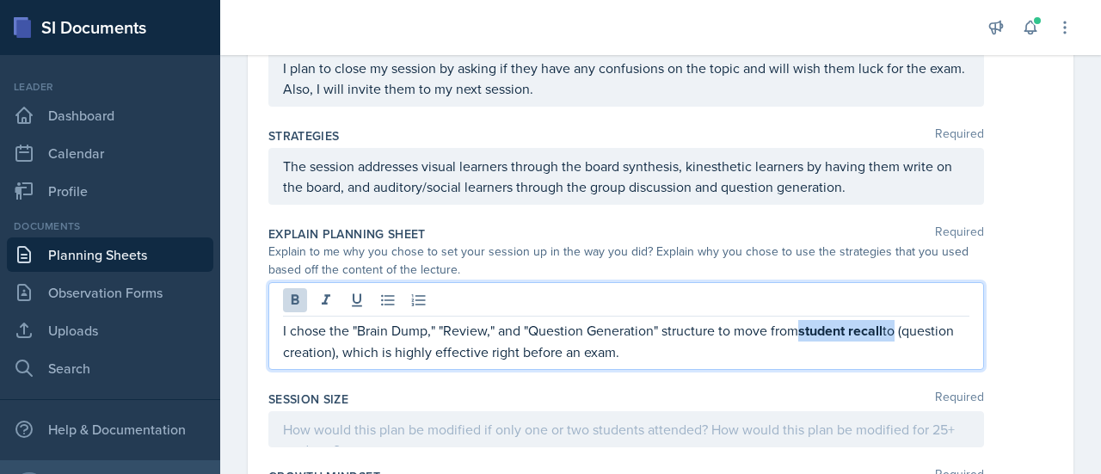
drag, startPoint x: 804, startPoint y: 326, endPoint x: 896, endPoint y: 331, distance: 92.2
click at [896, 331] on p "I chose the "Brain Dump," "Review," and "Question Generation" structure to move…" at bounding box center [626, 341] width 686 height 42
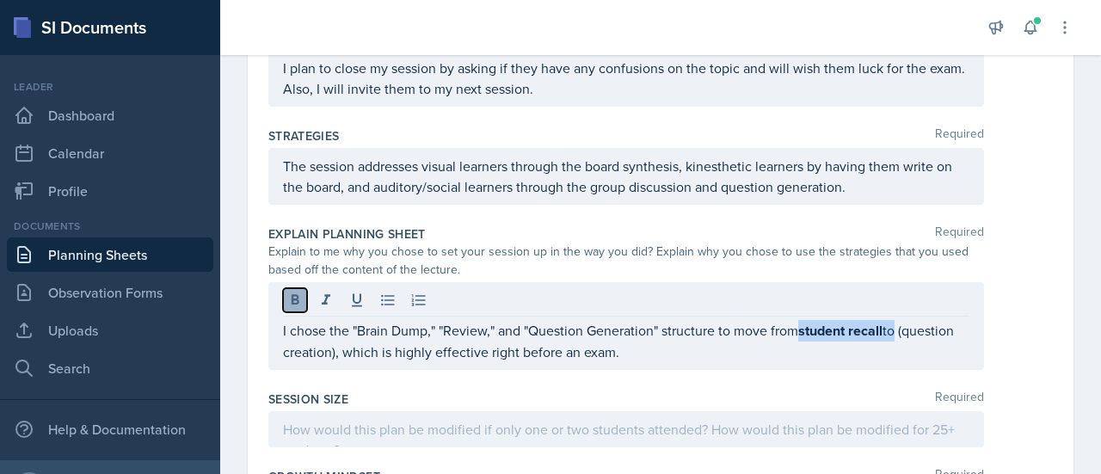
click at [303, 295] on icon at bounding box center [294, 300] width 17 height 17
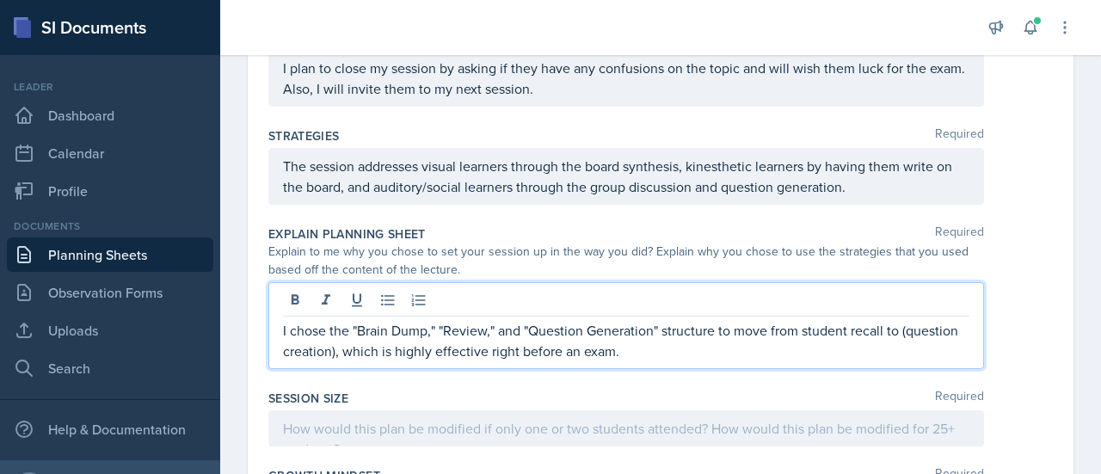
click at [287, 359] on div "I chose the "Brain Dump," "Review," and "Question Generation" structure to move…" at bounding box center [625, 325] width 715 height 87
click at [285, 347] on p "I chose the "Brain Dump," "Review," and "Question Generation" structure to move…" at bounding box center [626, 340] width 686 height 41
click at [337, 353] on p "I chose the "Brain Dump," "Review," and "Question Generation" structure to move…" at bounding box center [626, 340] width 686 height 41
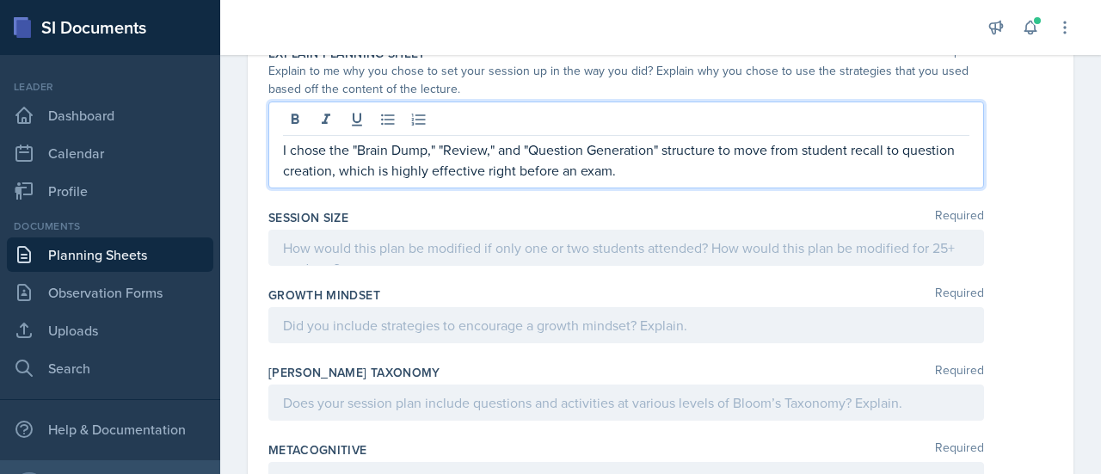
scroll to position [903, 0]
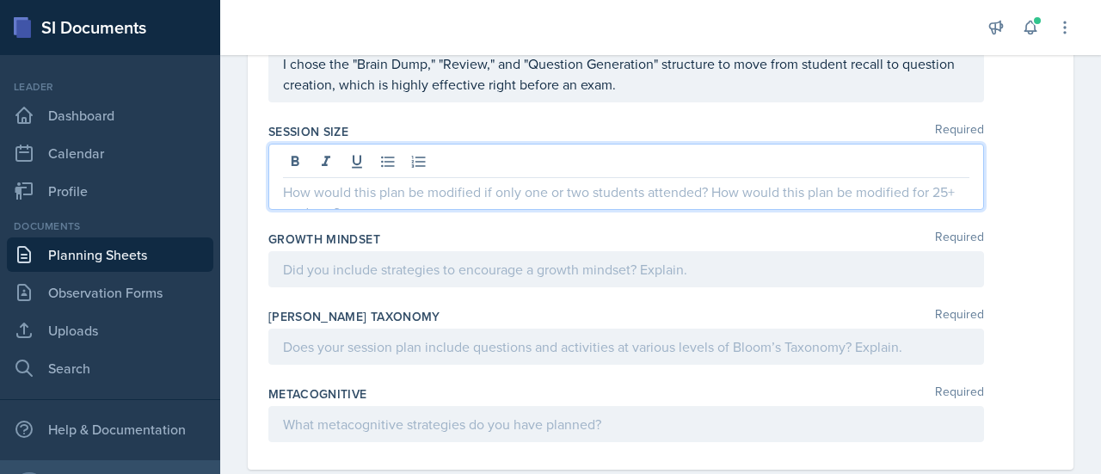
click at [364, 147] on div at bounding box center [625, 177] width 715 height 66
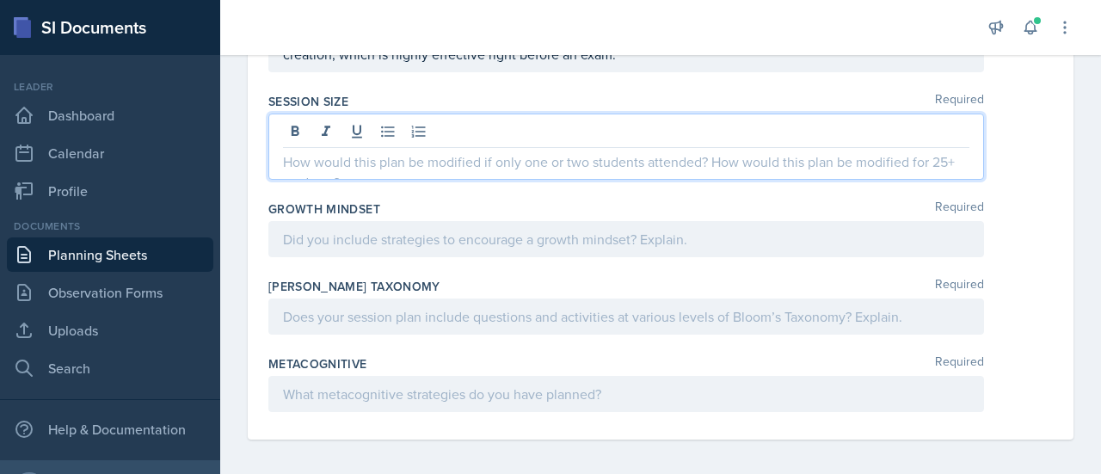
scroll to position [873, 0]
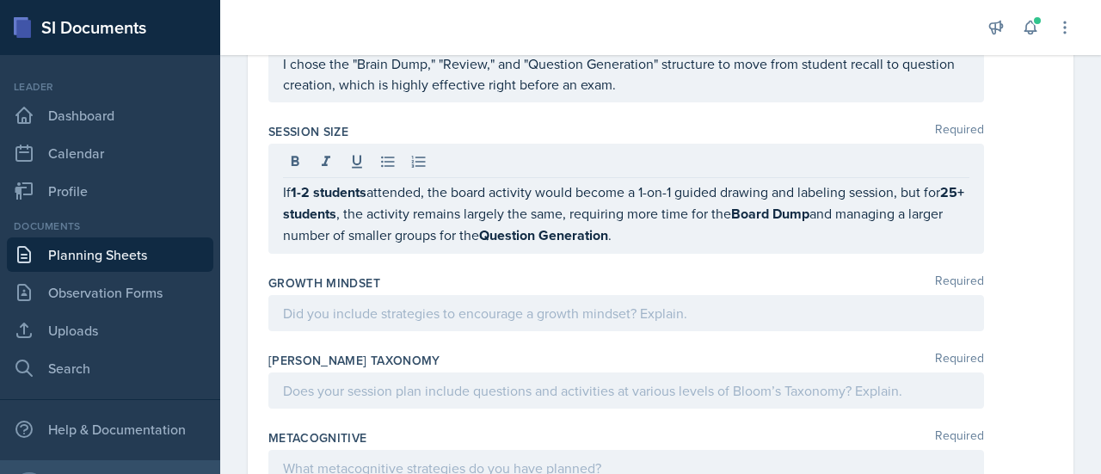
drag, startPoint x: 277, startPoint y: 185, endPoint x: 663, endPoint y: 232, distance: 389.0
click at [663, 232] on div "If 1-2 students attended, the board activity would become a 1-on-1 guided drawi…" at bounding box center [625, 199] width 715 height 110
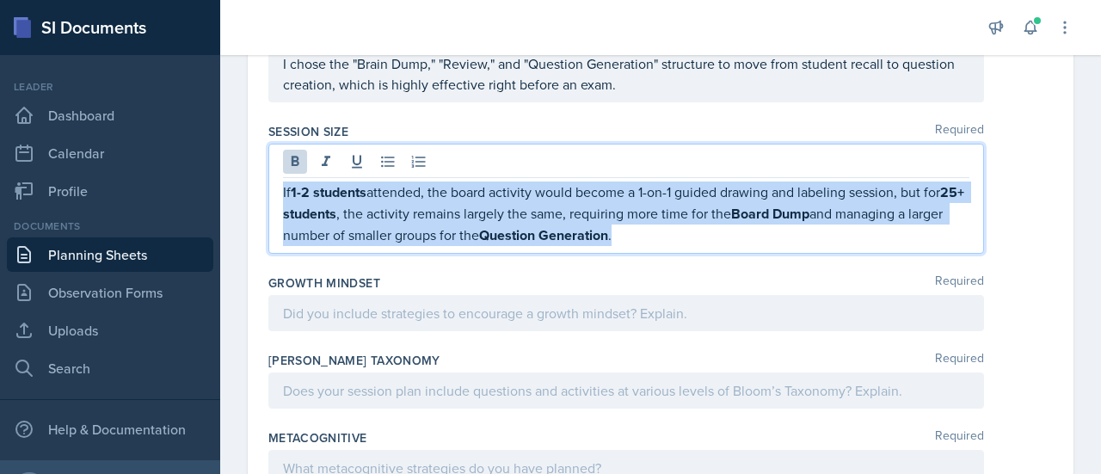
drag, startPoint x: 663, startPoint y: 232, endPoint x: 239, endPoint y: 179, distance: 427.3
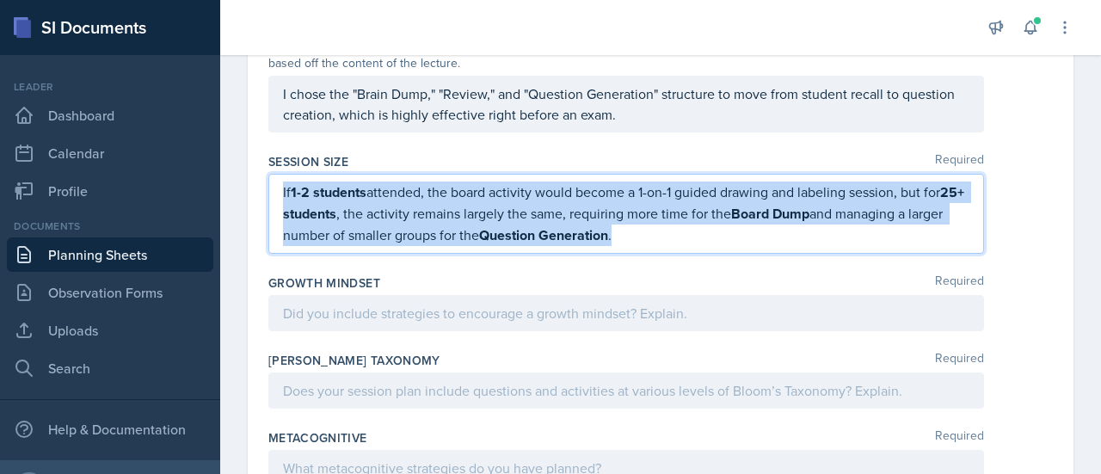
click at [455, 223] on p "If 1-2 students attended, the board activity would become a 1-on-1 guided drawi…" at bounding box center [626, 213] width 686 height 64
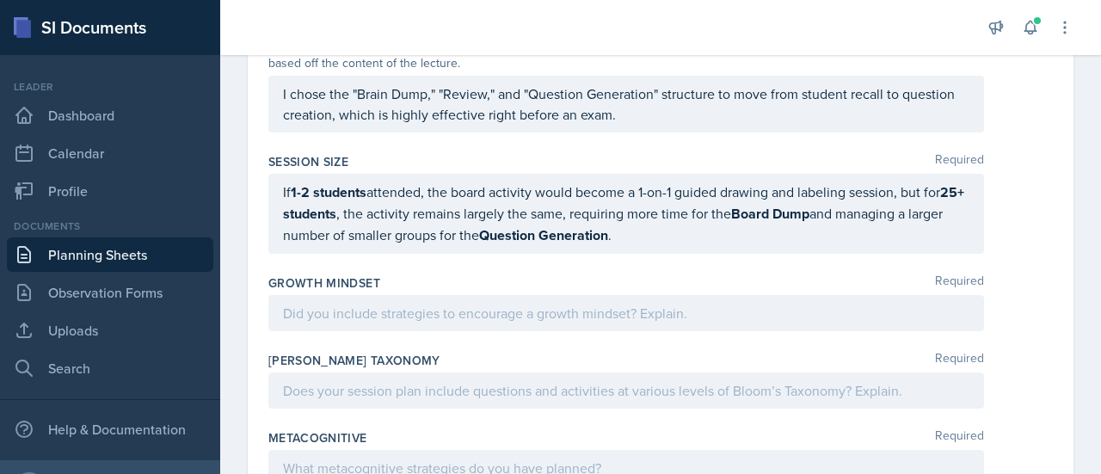
click at [498, 240] on div "If 1-2 students attended, the board activity would become a 1-on-1 guided drawi…" at bounding box center [625, 214] width 715 height 80
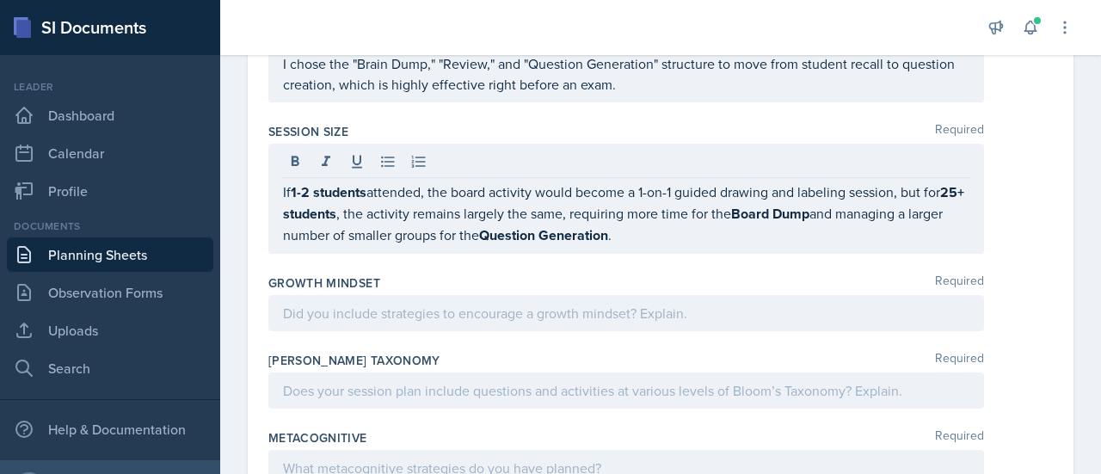
click at [503, 248] on div "Session Size Required If 1-2 students attended, the board activity would become…" at bounding box center [660, 191] width 784 height 151
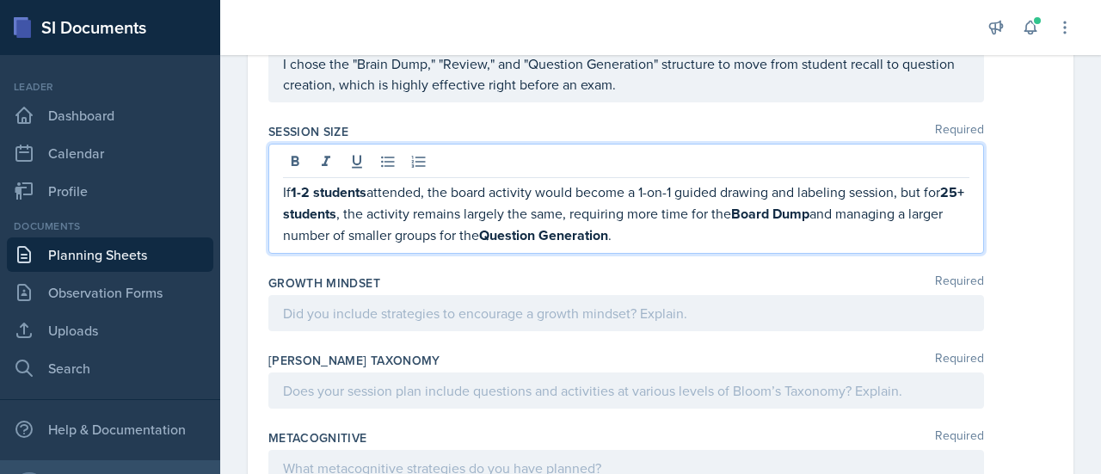
drag, startPoint x: 662, startPoint y: 200, endPoint x: 274, endPoint y: 181, distance: 388.3
click at [274, 181] on div "If 1-2 students attended, the board activity would become a 1-on-1 guided drawi…" at bounding box center [625, 199] width 715 height 110
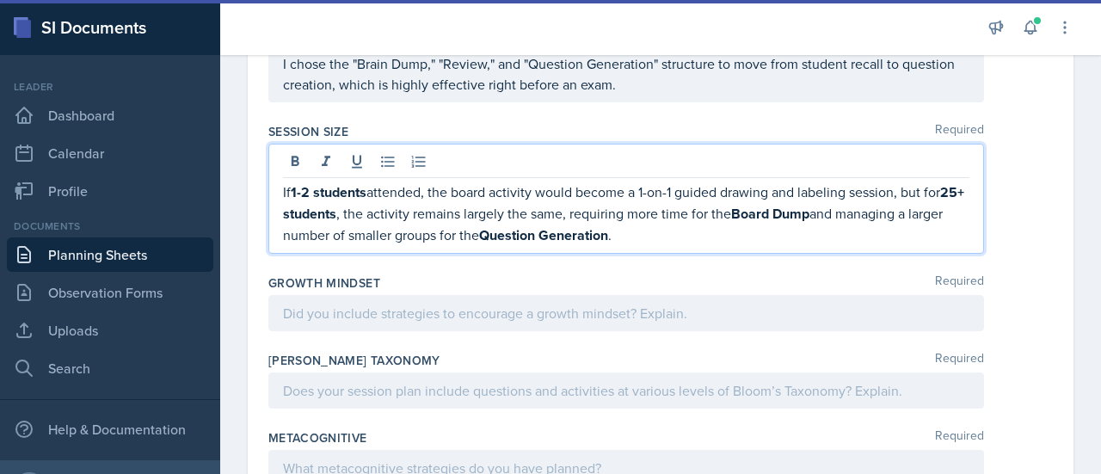
click at [274, 181] on div "If 1-2 students attended, the board activity would become a 1-on-1 guided drawi…" at bounding box center [625, 199] width 715 height 110
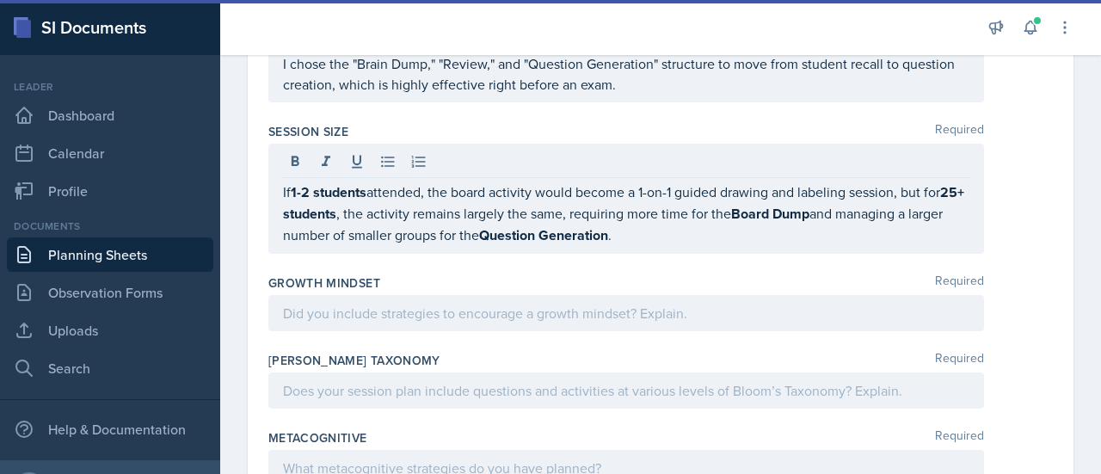
drag, startPoint x: 274, startPoint y: 181, endPoint x: 645, endPoint y: 225, distance: 373.2
click at [645, 225] on div "If 1-2 students attended, the board activity would become a 1-on-1 guided drawi…" at bounding box center [625, 199] width 715 height 110
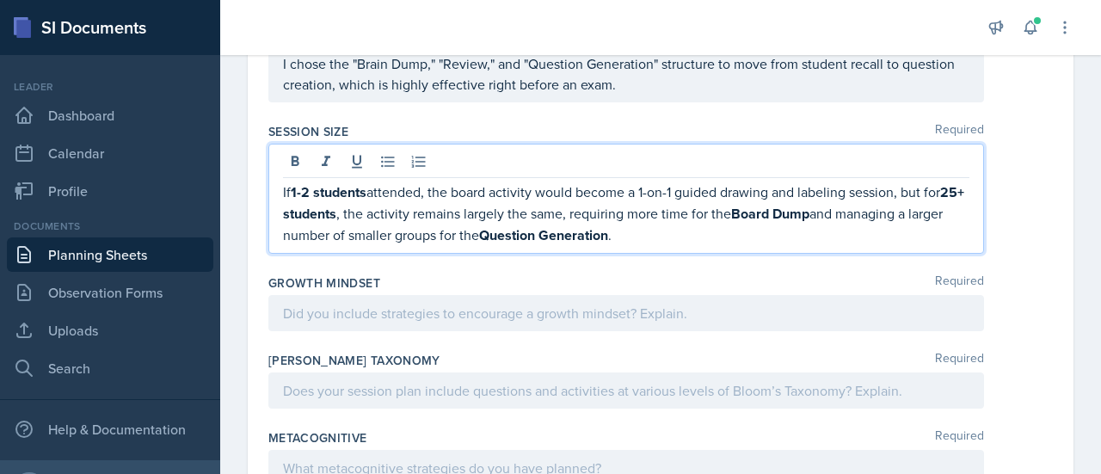
click at [666, 228] on p "If 1-2 students attended, the board activity would become a 1-on-1 guided drawi…" at bounding box center [626, 213] width 686 height 64
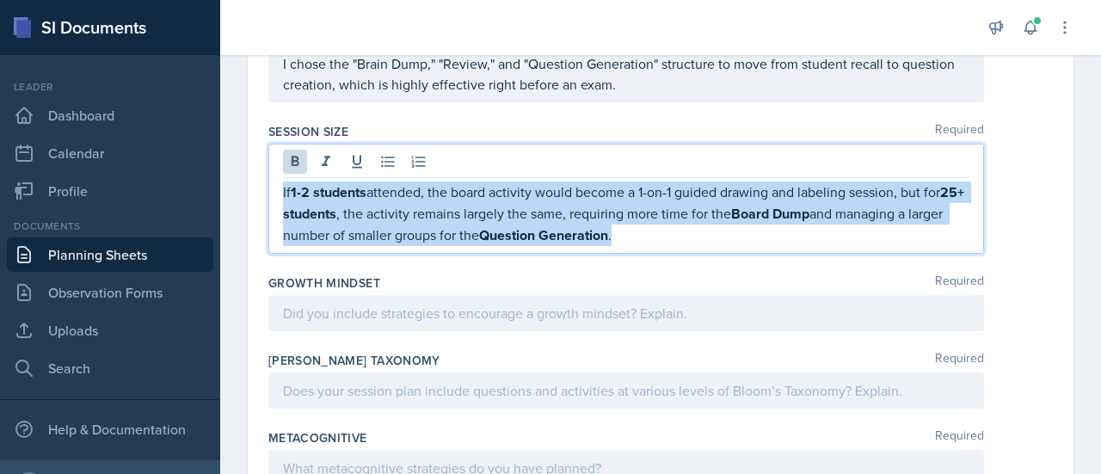
drag, startPoint x: 666, startPoint y: 228, endPoint x: 270, endPoint y: 185, distance: 397.9
click at [270, 185] on div "If 1-2 students attended, the board activity would become a 1-on-1 guided drawi…" at bounding box center [625, 199] width 715 height 110
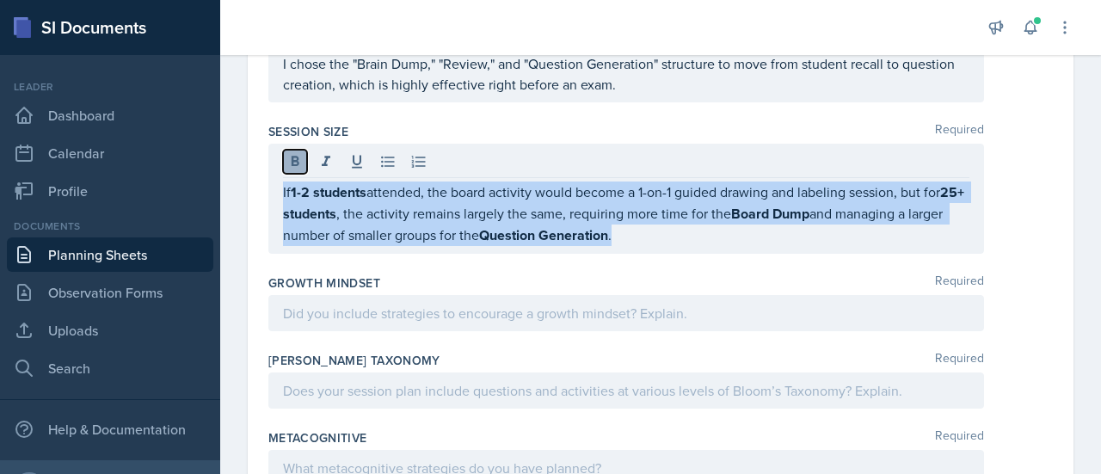
click at [303, 155] on button at bounding box center [295, 162] width 24 height 24
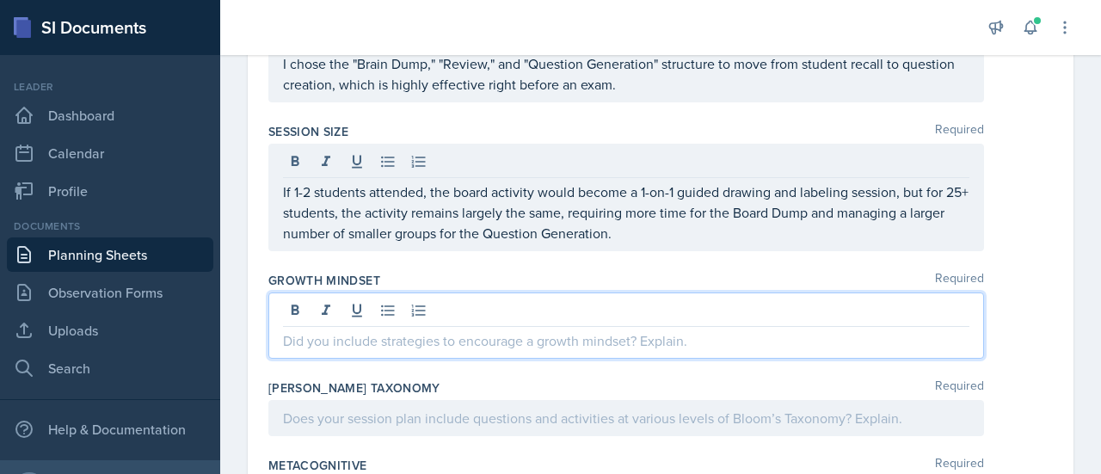
click at [563, 310] on div at bounding box center [625, 325] width 715 height 66
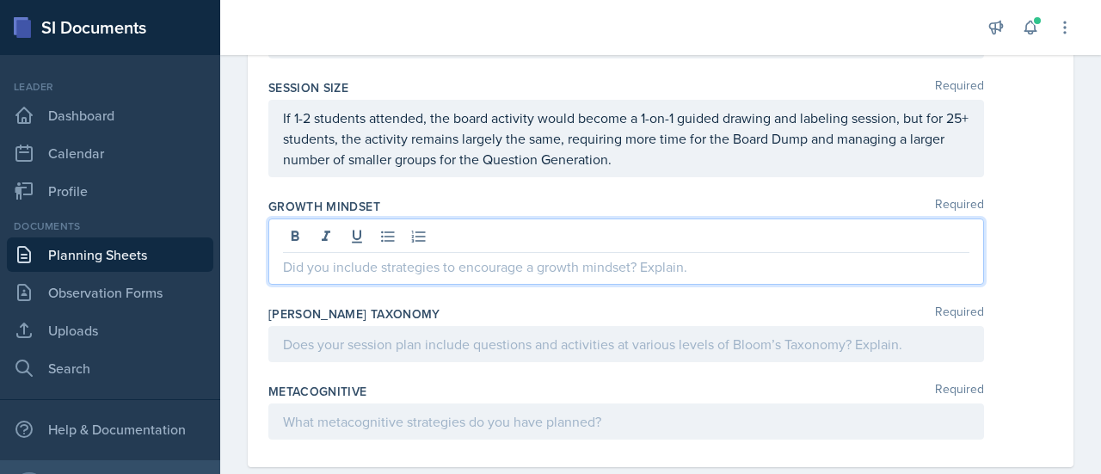
scroll to position [944, 0]
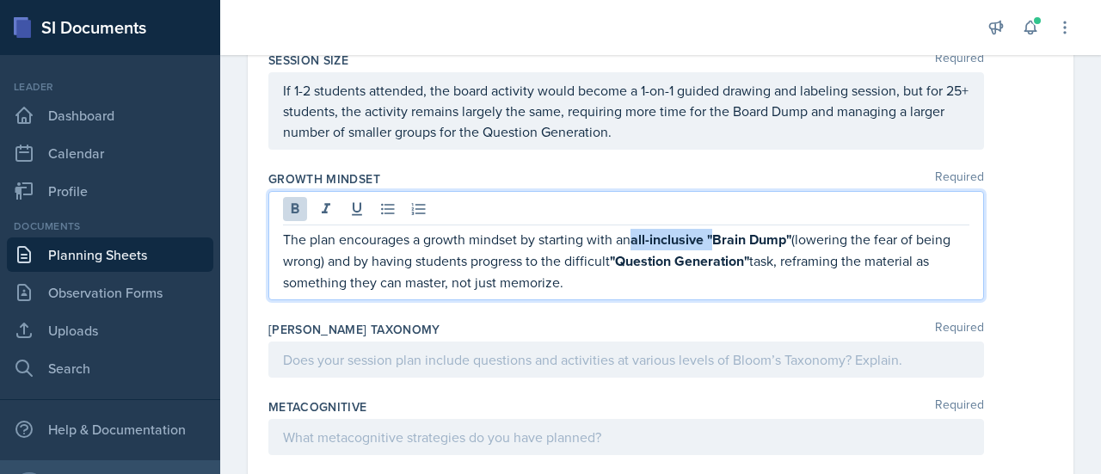
drag, startPoint x: 637, startPoint y: 236, endPoint x: 717, endPoint y: 240, distance: 80.1
click at [717, 240] on strong "all-inclusive "Brain Dump"" at bounding box center [710, 240] width 161 height 20
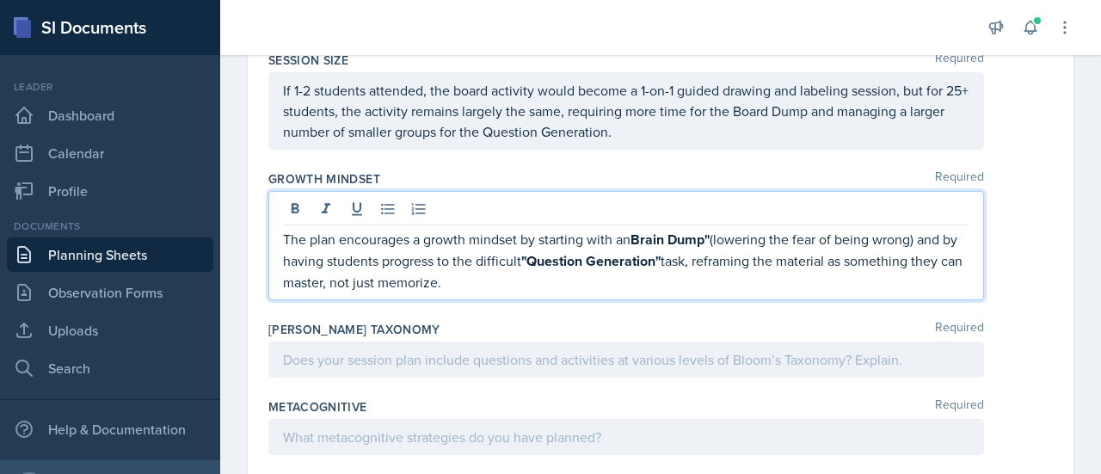
click at [720, 233] on p "The plan encourages a growth mindset by starting with an Brain Dump" (lowering …" at bounding box center [626, 261] width 686 height 64
click at [942, 229] on p "The plan encourages a growth mindset by starting with an Brain Dump which lower…" at bounding box center [626, 261] width 686 height 64
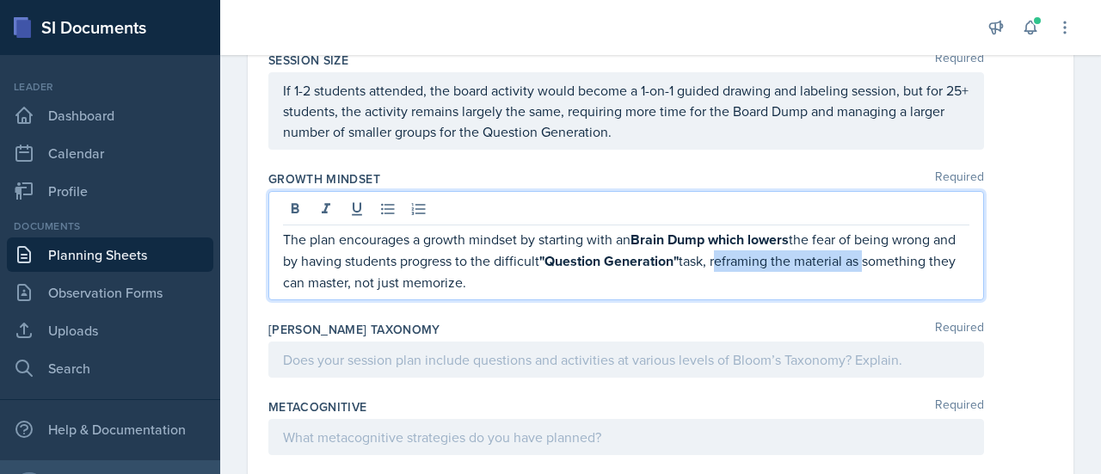
drag, startPoint x: 743, startPoint y: 258, endPoint x: 894, endPoint y: 257, distance: 151.4
click at [894, 257] on p "The plan encourages a growth mindset by starting with an Brain Dump which lower…" at bounding box center [626, 261] width 686 height 64
drag, startPoint x: 871, startPoint y: 256, endPoint x: 736, endPoint y: 252, distance: 135.1
click at [736, 252] on p "The plan encourages a growth mindset by starting with an Brain Dump which lower…" at bounding box center [626, 261] width 686 height 64
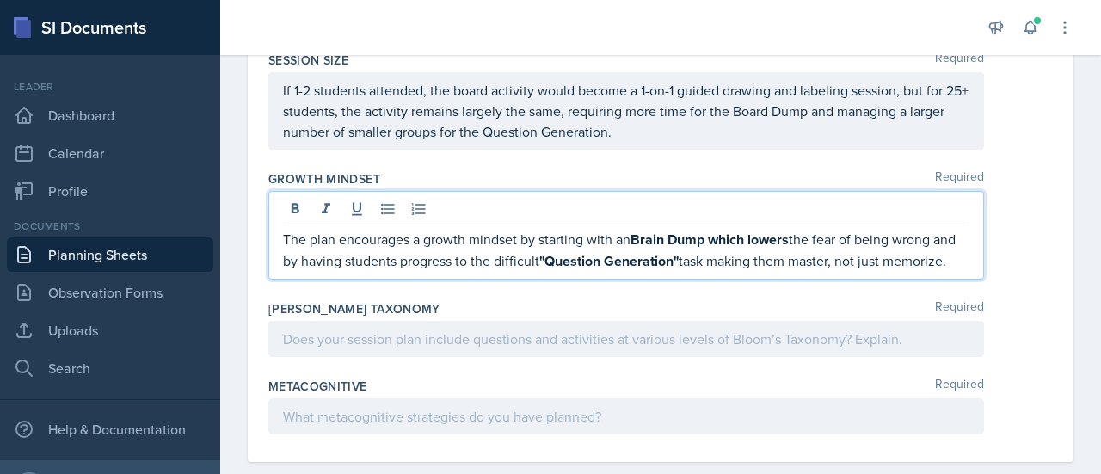
click at [872, 262] on p "The plan encourages a growth mindset by starting with an Brain Dump which lower…" at bounding box center [626, 250] width 686 height 43
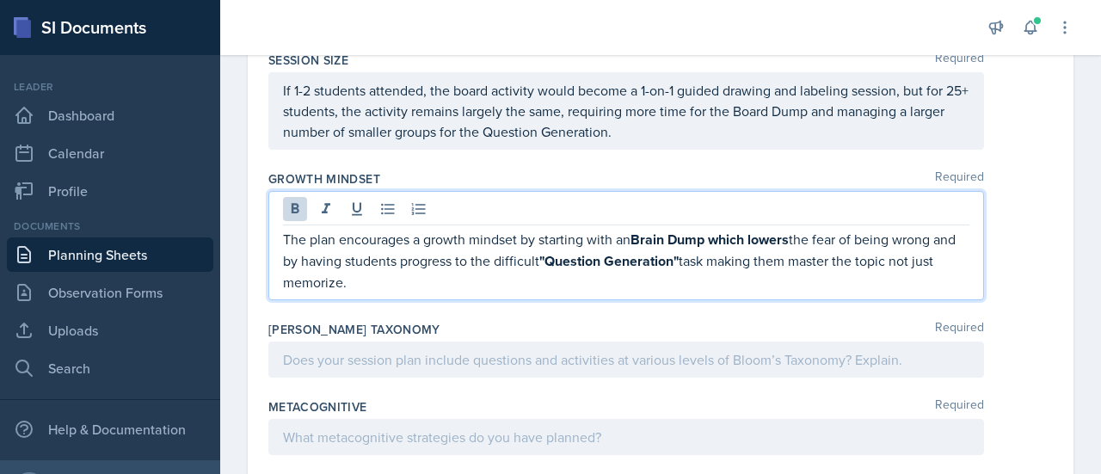
drag, startPoint x: 380, startPoint y: 284, endPoint x: 255, endPoint y: 228, distance: 136.6
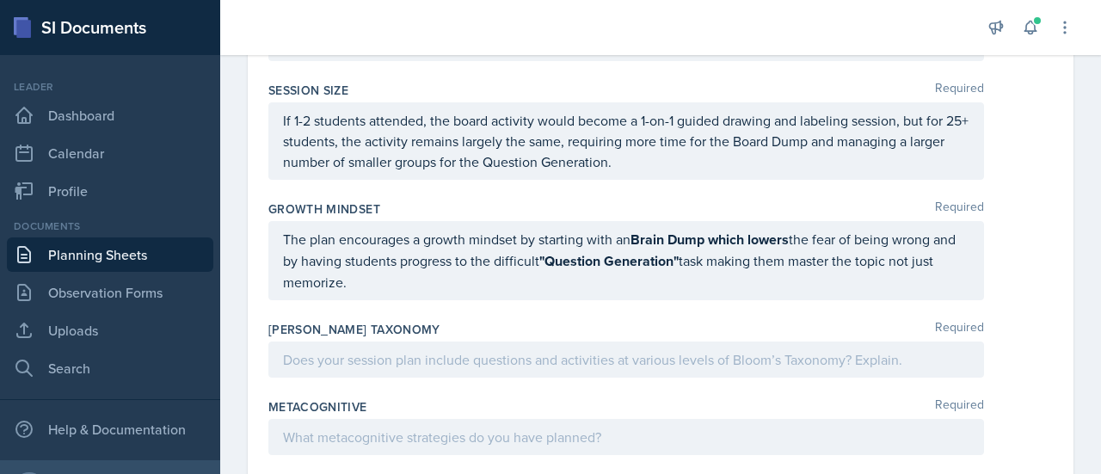
click at [471, 296] on div "Growth Mindset Required The plan encourages a growth mindset by starting with a…" at bounding box center [660, 253] width 784 height 120
click at [446, 293] on div "The plan encourages a growth mindset by starting with an Brain Dump which lower…" at bounding box center [625, 260] width 715 height 79
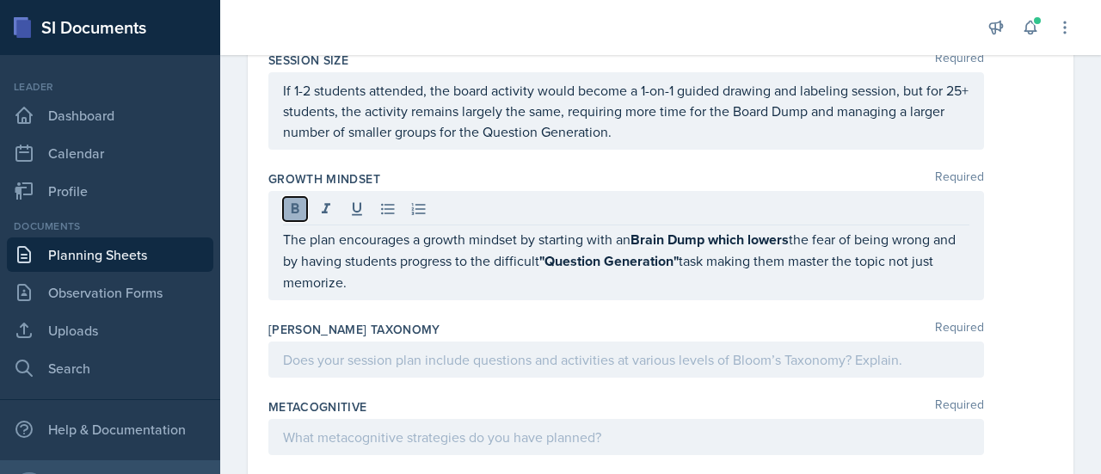
click at [298, 200] on icon at bounding box center [294, 208] width 17 height 17
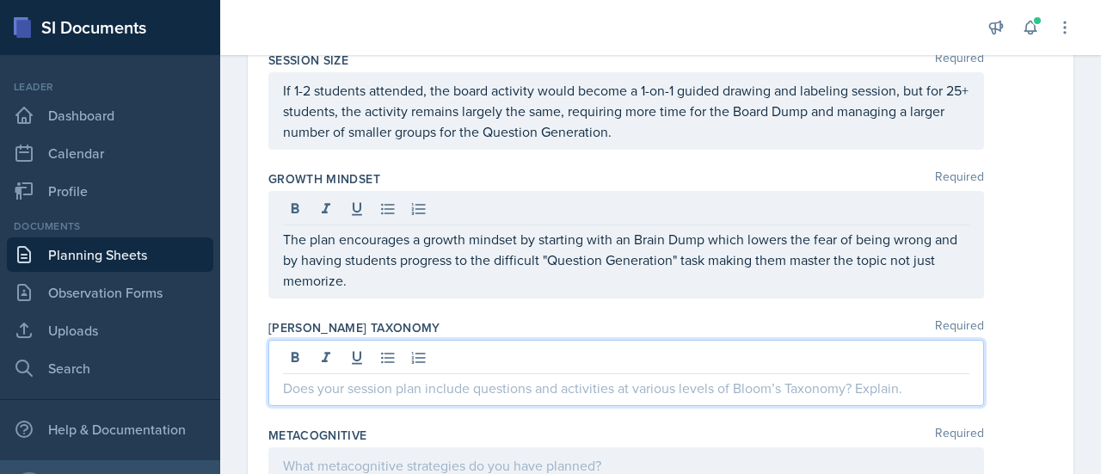
click at [644, 355] on div at bounding box center [625, 373] width 715 height 66
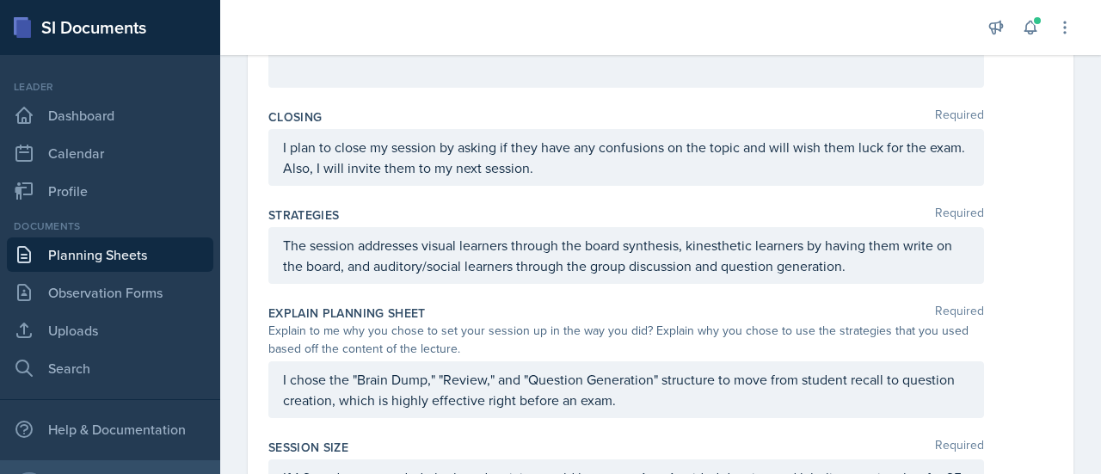
scroll to position [985, 0]
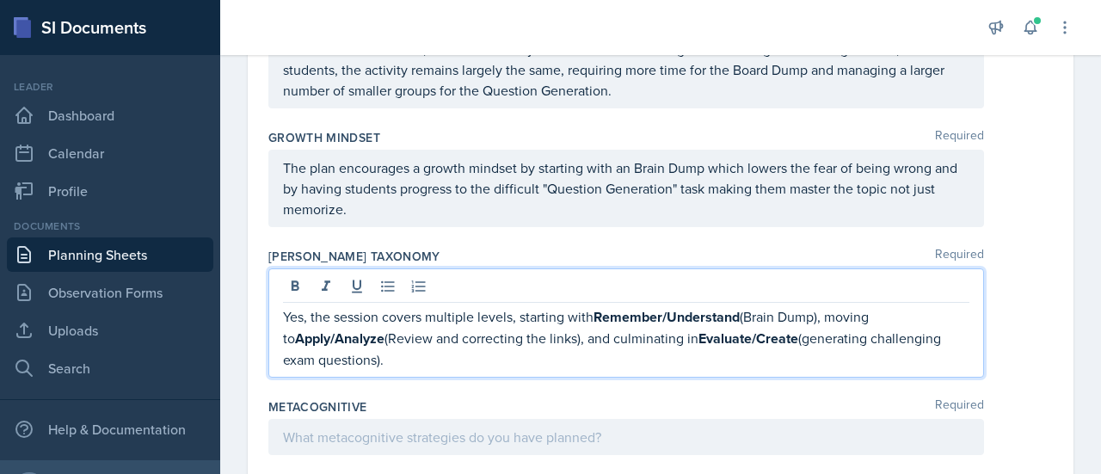
click at [522, 310] on p "Yes, the session covers multiple levels, starting with Remember/Understand (Bra…" at bounding box center [626, 338] width 686 height 64
drag, startPoint x: 579, startPoint y: 335, endPoint x: 376, endPoint y: 331, distance: 203.0
click at [376, 331] on p "Yes, the session covers multiple levels, starting with Remember/Understand (Bra…" at bounding box center [626, 338] width 686 height 64
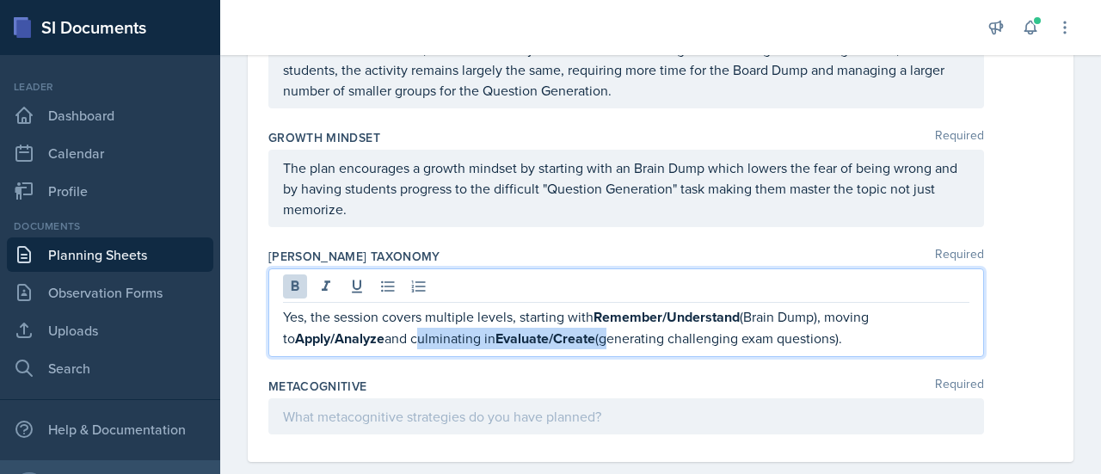
drag, startPoint x: 599, startPoint y: 335, endPoint x: 404, endPoint y: 327, distance: 195.4
click at [404, 327] on p "Yes, the session covers multiple levels, starting with Remember/Understand (Bra…" at bounding box center [626, 327] width 686 height 43
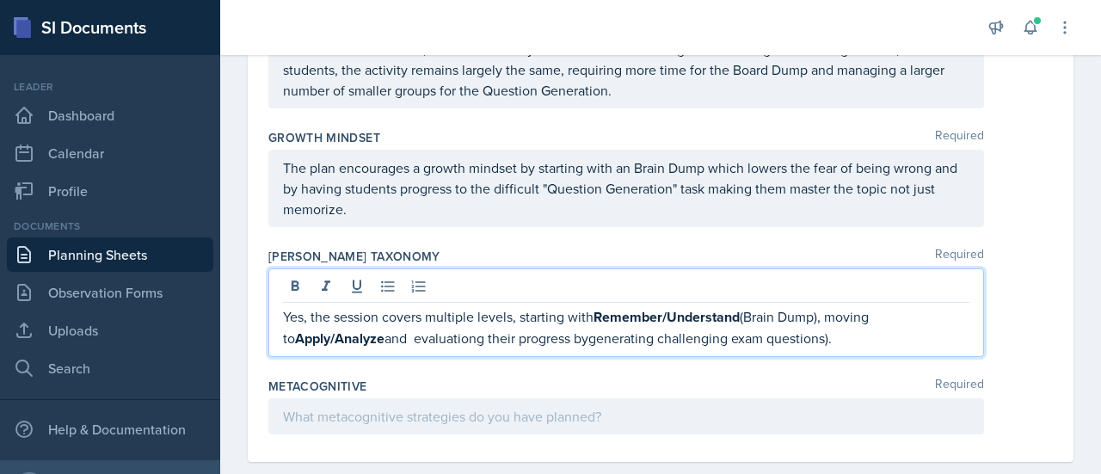
click at [457, 335] on p "Yes, the session covers multiple levels, starting with Remember/Understand (Bra…" at bounding box center [626, 327] width 686 height 43
click at [574, 336] on p "Yes, the session covers multiple levels, starting with Remember/Understand (Bra…" at bounding box center [626, 327] width 686 height 43
drag, startPoint x: 742, startPoint y: 307, endPoint x: 599, endPoint y: 317, distance: 144.0
click at [599, 317] on p "Yes, the session covers multiple levels, starting with Remember/Understand (Bra…" at bounding box center [626, 327] width 686 height 43
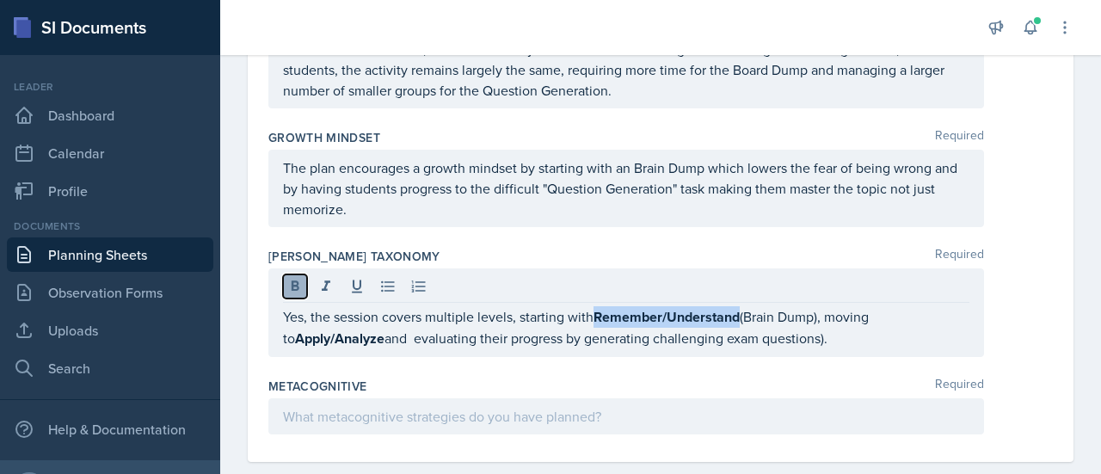
click at [298, 284] on icon at bounding box center [294, 286] width 17 height 17
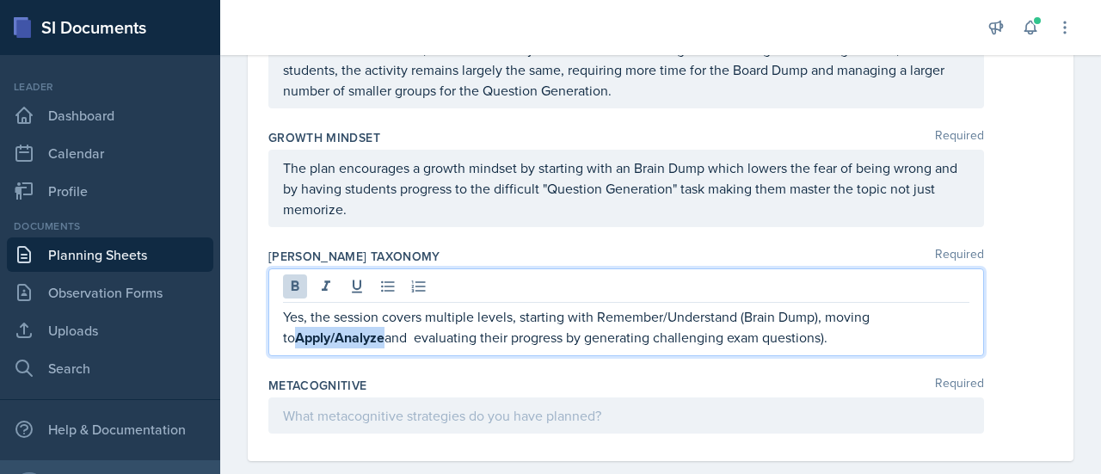
drag, startPoint x: 373, startPoint y: 331, endPoint x: 273, endPoint y: 339, distance: 100.1
click at [273, 339] on div "Yes, the session covers multiple levels, starting with Remember/Understand (Bra…" at bounding box center [625, 312] width 715 height 88
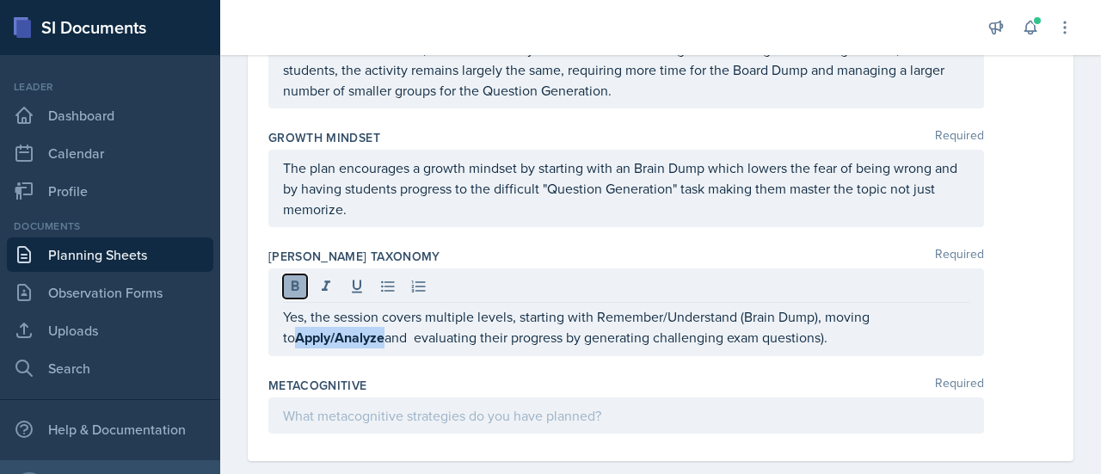
click at [297, 281] on icon at bounding box center [296, 285] width 8 height 10
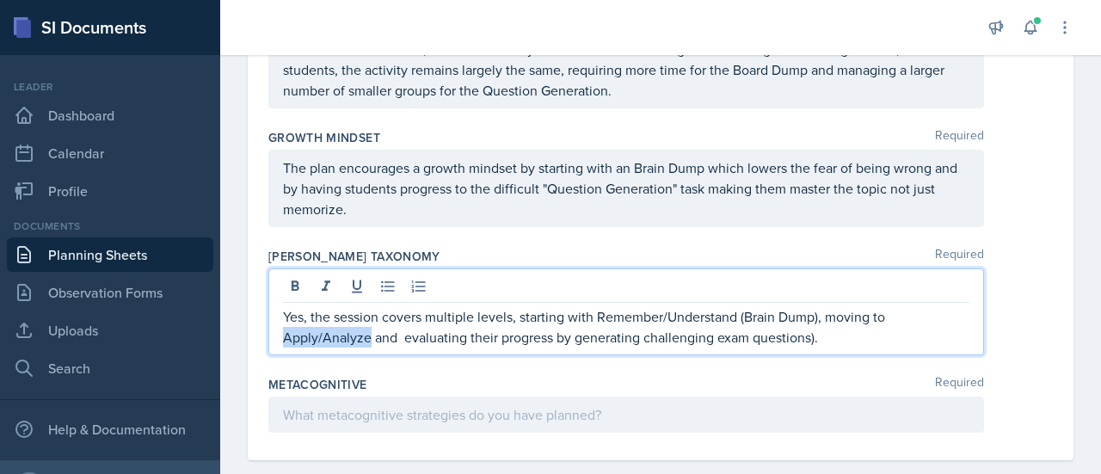
scroll to position [1006, 0]
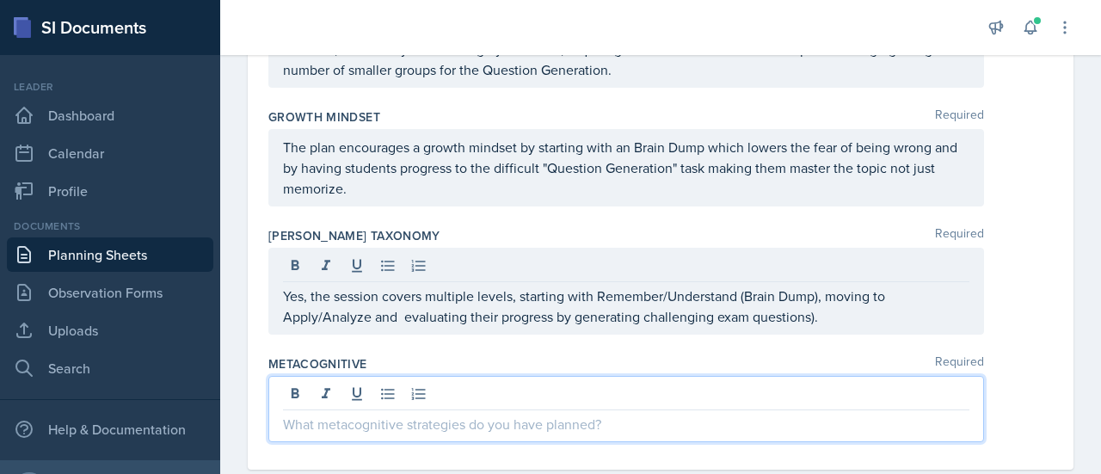
click at [338, 396] on div at bounding box center [625, 409] width 715 height 66
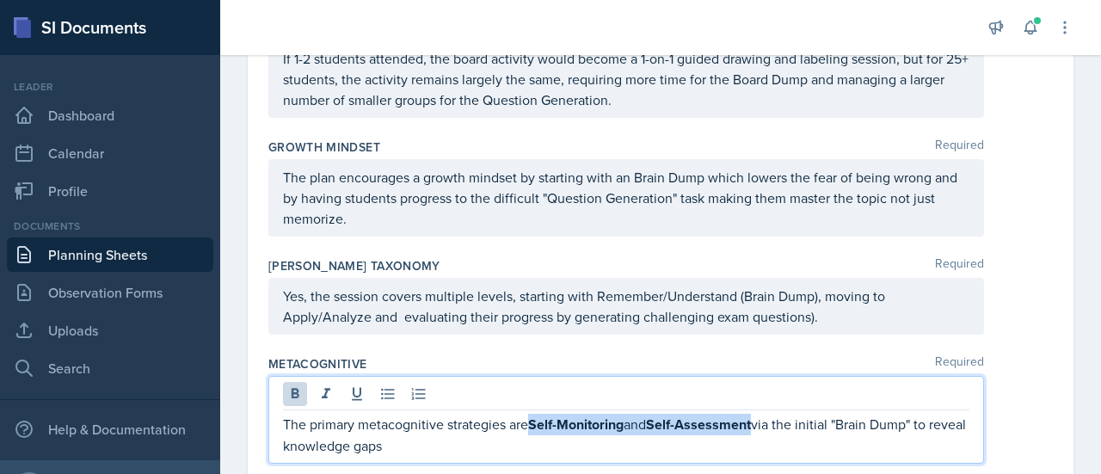
drag, startPoint x: 528, startPoint y: 419, endPoint x: 762, endPoint y: 409, distance: 234.1
click at [762, 414] on p "The primary metacognitive strategies are Self-Monitoring and Self-Assessment vi…" at bounding box center [626, 435] width 686 height 42
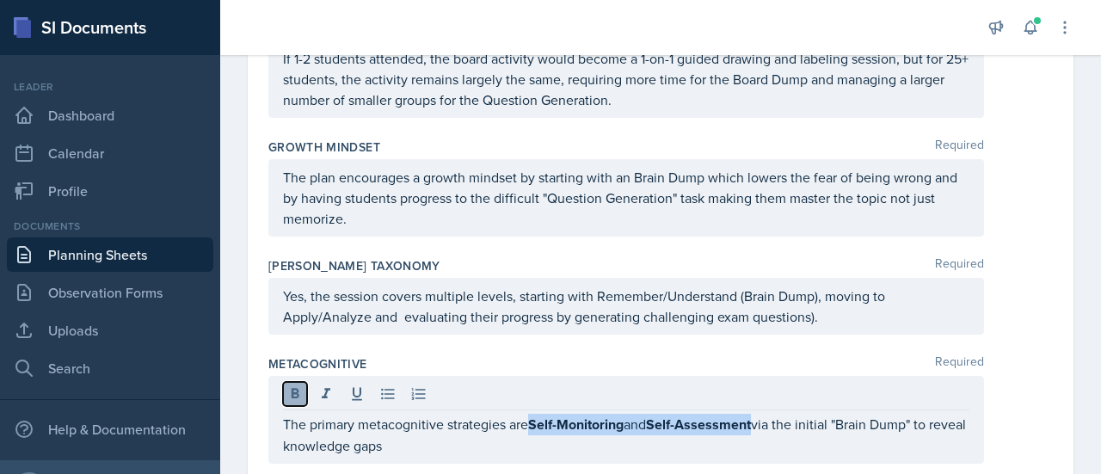
click at [298, 391] on icon at bounding box center [294, 393] width 17 height 17
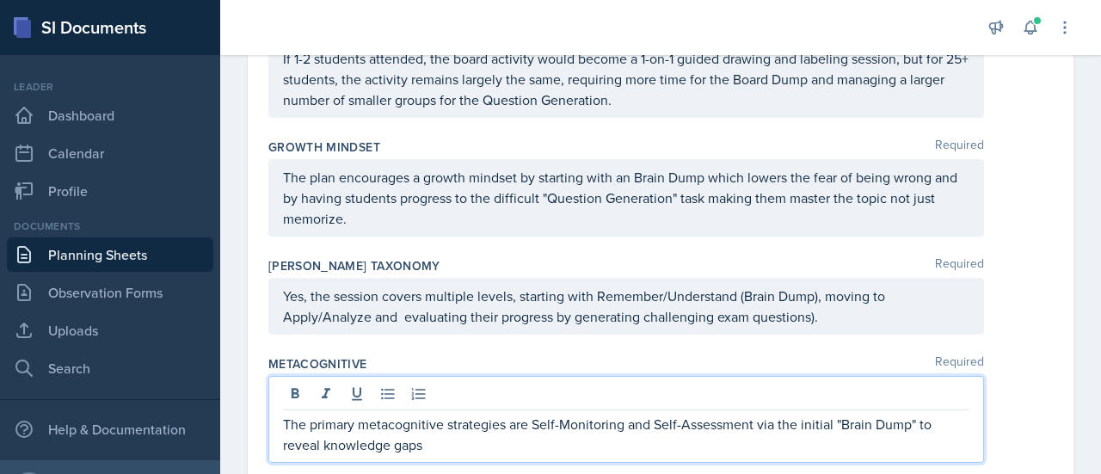
click at [353, 420] on p "The primary metacognitive strategies are Self-Monitoring and Self-Assessment vi…" at bounding box center [626, 434] width 686 height 41
click at [457, 414] on p "The metacognitive strategies are Self-Monitoring and Self-Assessment via the in…" at bounding box center [626, 434] width 686 height 41
drag, startPoint x: 812, startPoint y: 417, endPoint x: 826, endPoint y: 418, distance: 14.6
click at [826, 418] on p "The metacognitive strategies that I have used are Self-Monitoring and Self-Asse…" at bounding box center [626, 434] width 686 height 41
drag, startPoint x: 497, startPoint y: 440, endPoint x: 341, endPoint y: 429, distance: 156.0
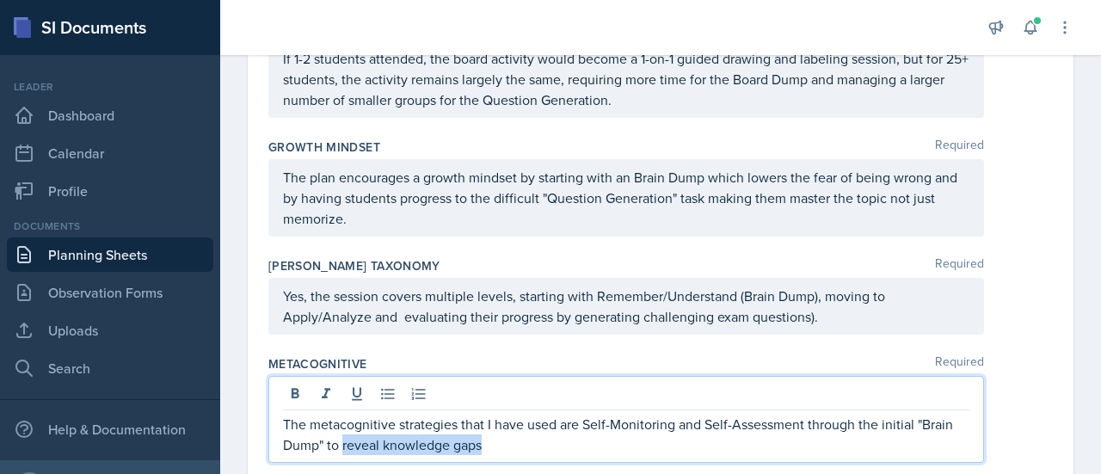
click at [341, 429] on p "The metacognitive strategies that I have used are Self-Monitoring and Self-Asse…" at bounding box center [626, 434] width 686 height 41
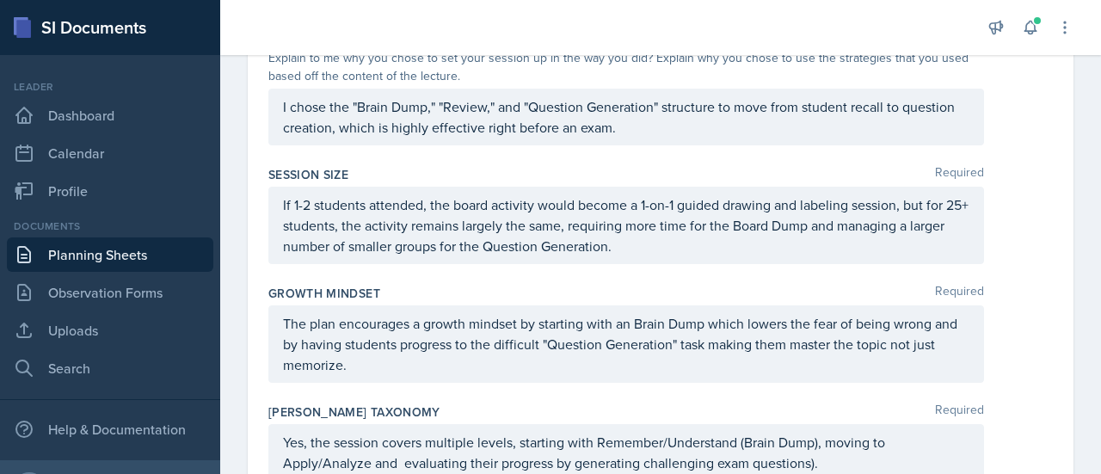
scroll to position [820, 0]
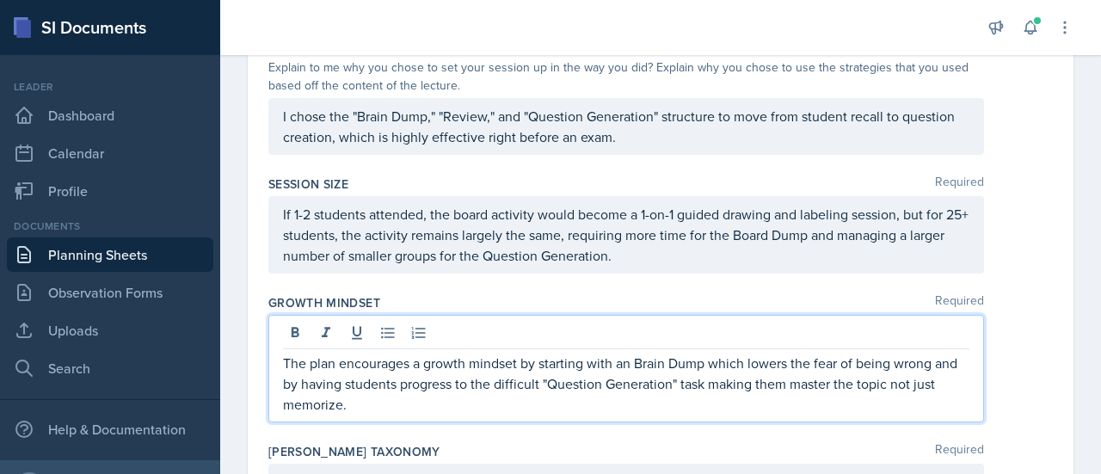
drag, startPoint x: 555, startPoint y: 370, endPoint x: 687, endPoint y: 99, distance: 301.5
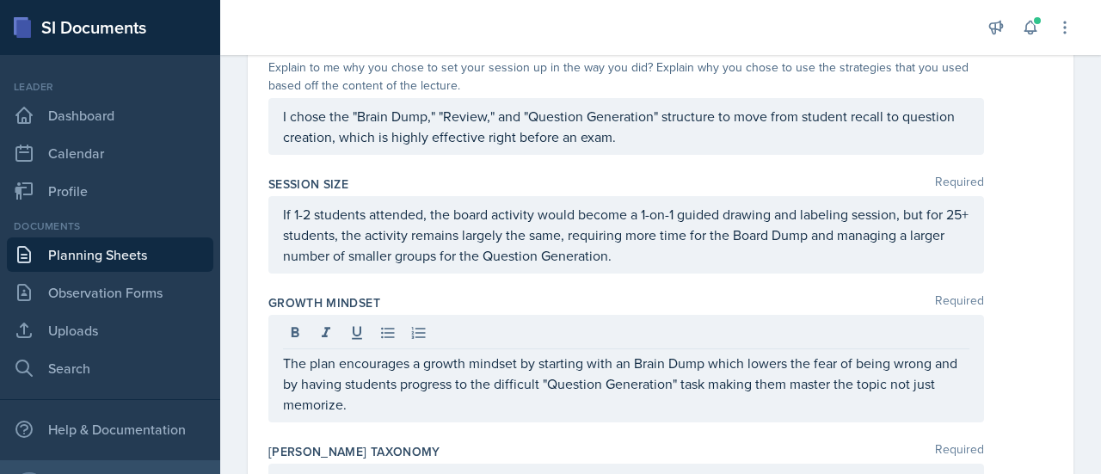
drag, startPoint x: 687, startPoint y: 99, endPoint x: 758, endPoint y: -54, distance: 168.5
click at [634, 169] on div "Session Size Required If 1-2 students attended, the board activity would become…" at bounding box center [660, 228] width 784 height 119
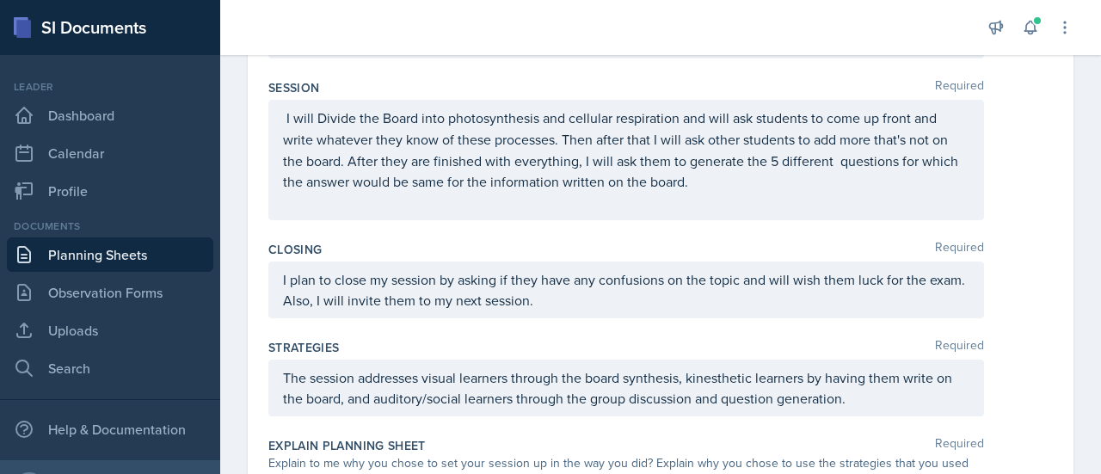
scroll to position [0, 0]
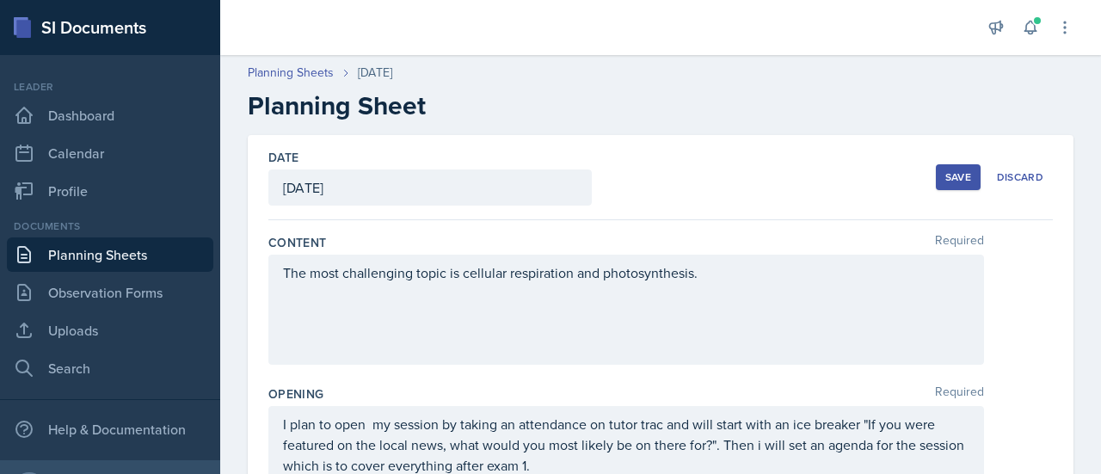
click at [936, 176] on button "Save" at bounding box center [958, 177] width 45 height 26
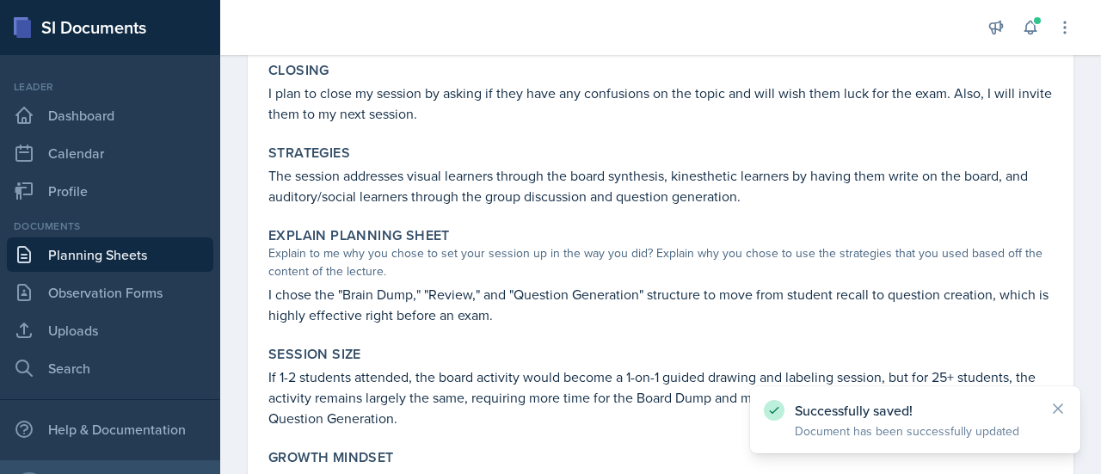
scroll to position [789, 0]
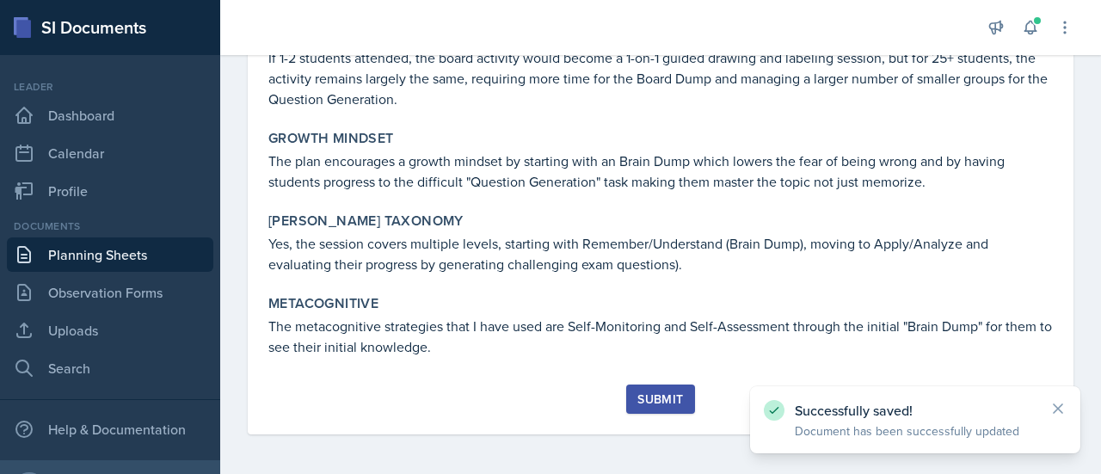
click at [664, 393] on div "Submit" at bounding box center [660, 399] width 46 height 14
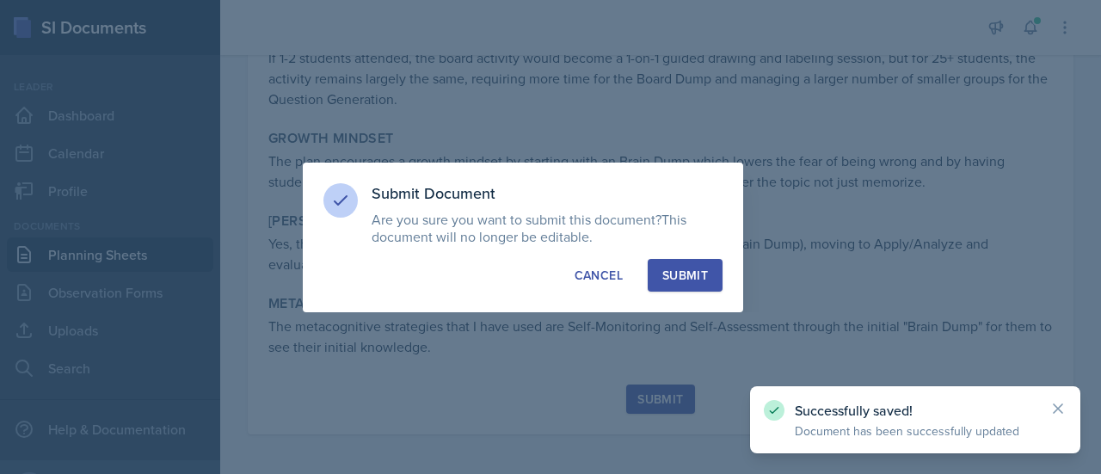
click at [687, 279] on div "Submit" at bounding box center [685, 275] width 46 height 17
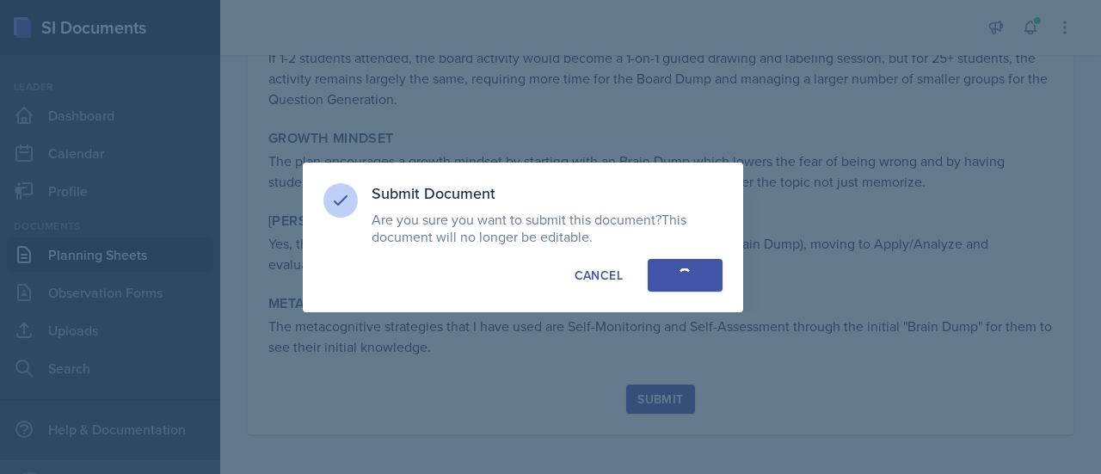
scroll to position [740, 0]
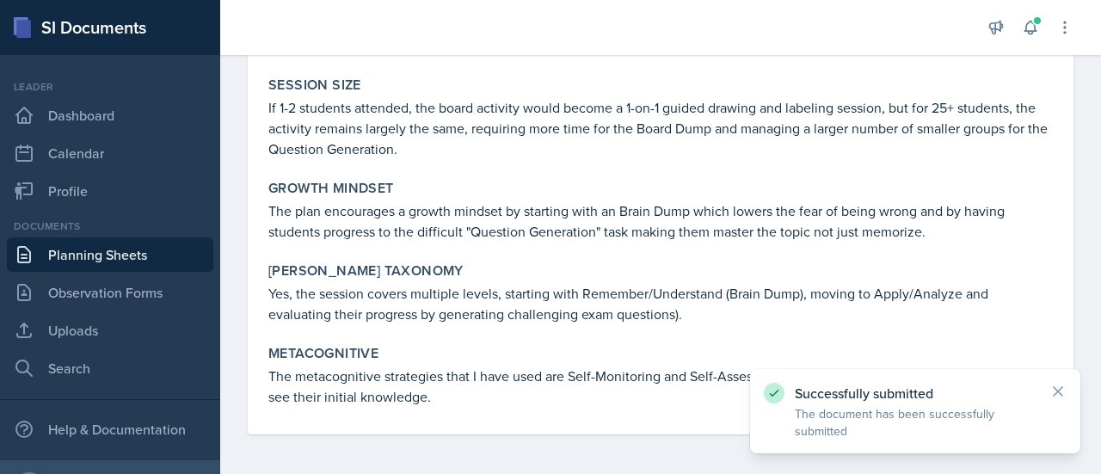
click at [136, 237] on link "Planning Sheets" at bounding box center [110, 254] width 206 height 34
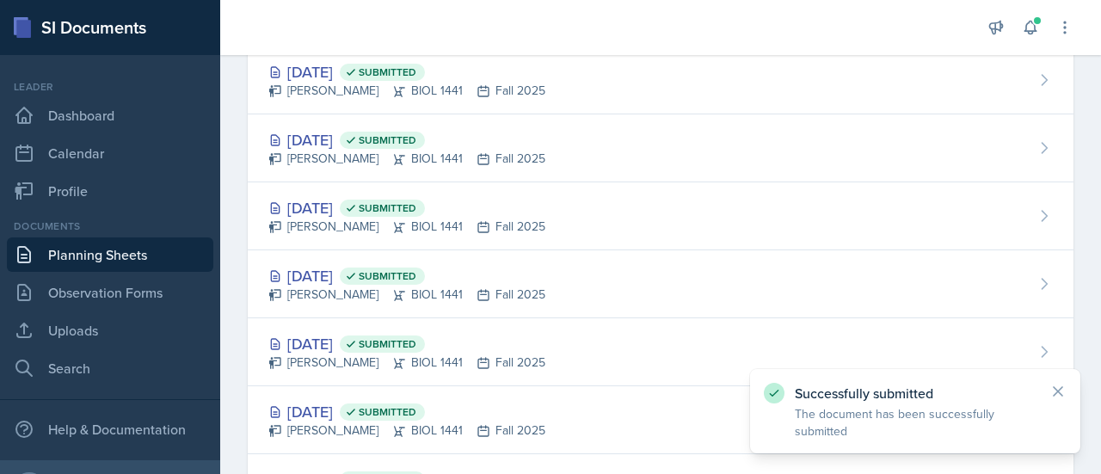
click at [148, 249] on link "Planning Sheets" at bounding box center [110, 254] width 206 height 34
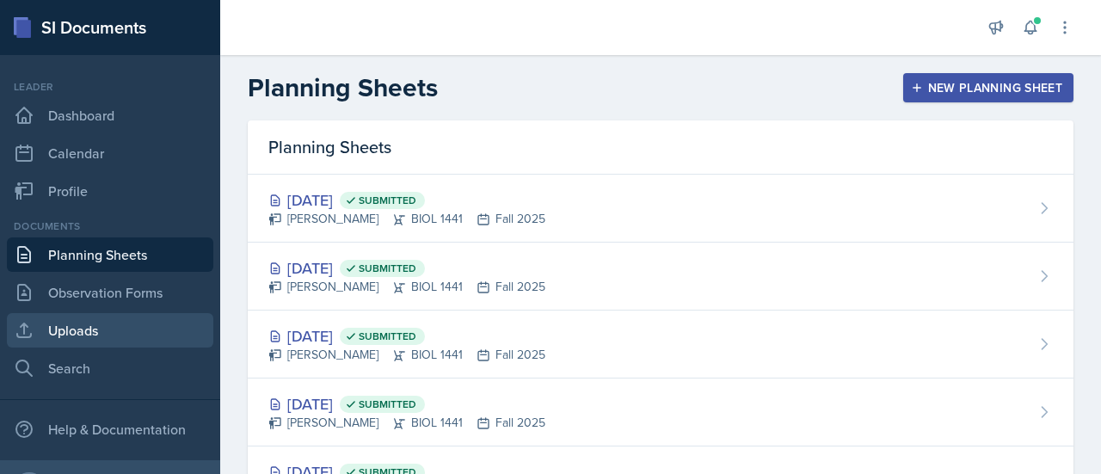
click at [97, 318] on link "Uploads" at bounding box center [110, 330] width 206 height 34
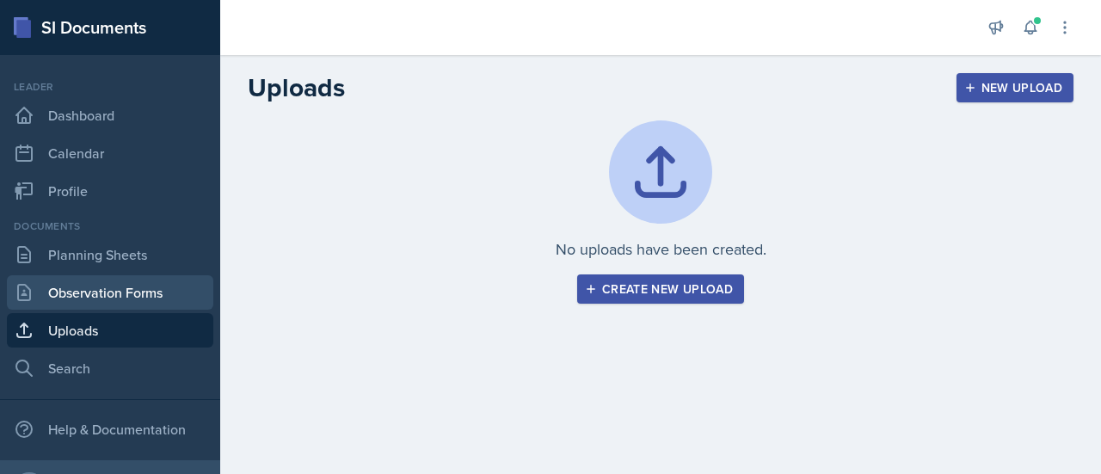
click at [151, 291] on link "Observation Forms" at bounding box center [110, 292] width 206 height 34
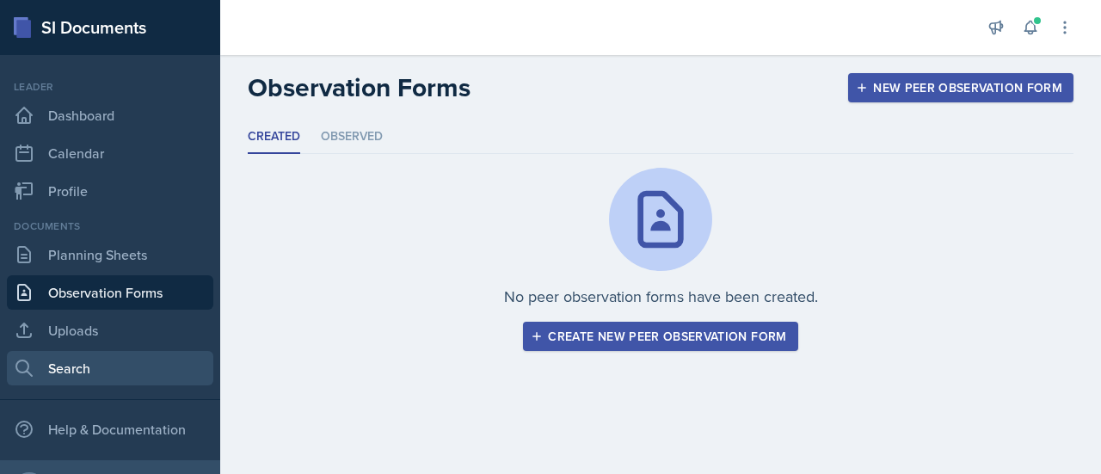
click at [88, 369] on link "Search" at bounding box center [110, 368] width 206 height 34
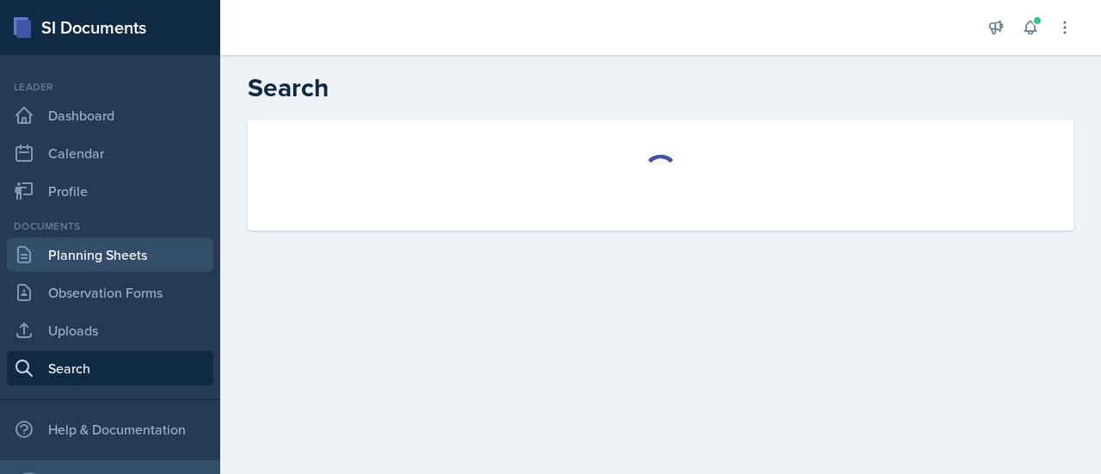
select select "all"
select select "1"
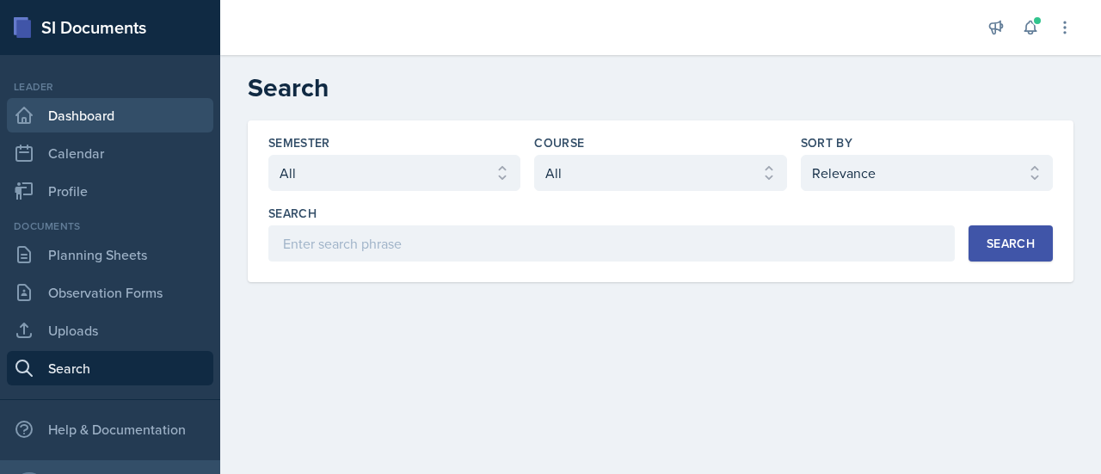
click at [112, 117] on link "Dashboard" at bounding box center [110, 115] width 206 height 34
